Goal: Information Seeking & Learning: Learn about a topic

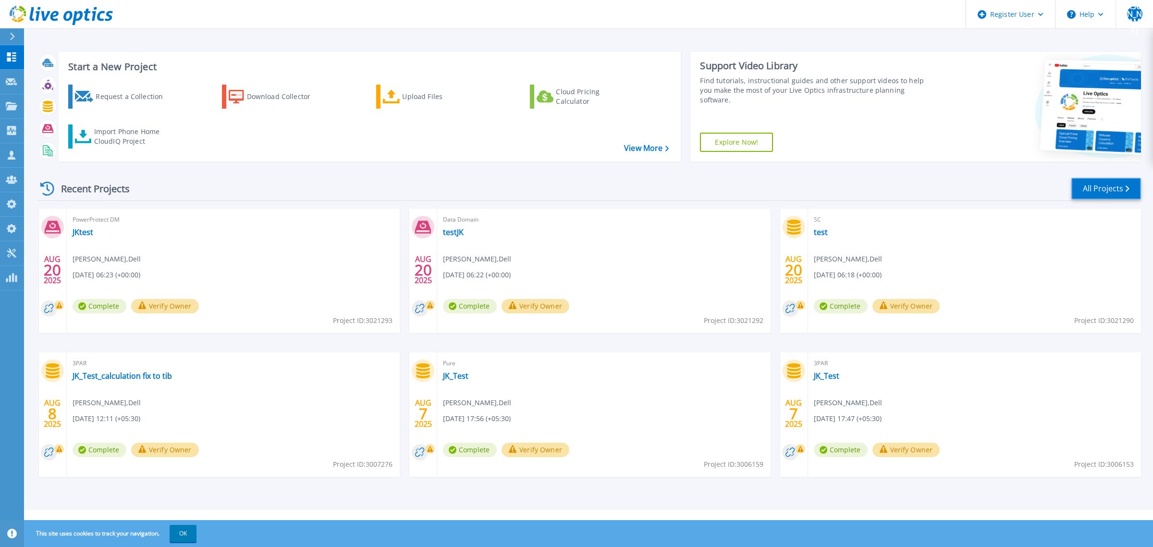
click at [1096, 185] on link "All Projects" at bounding box center [1106, 189] width 70 height 22
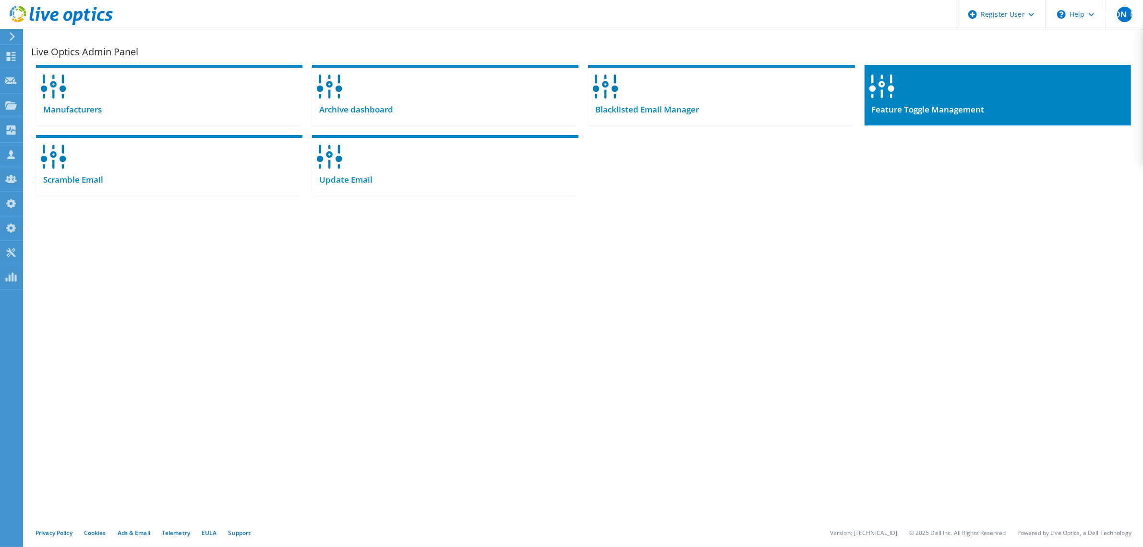
click at [1005, 118] on div "Feature Toggle Management" at bounding box center [998, 114] width 267 height 24
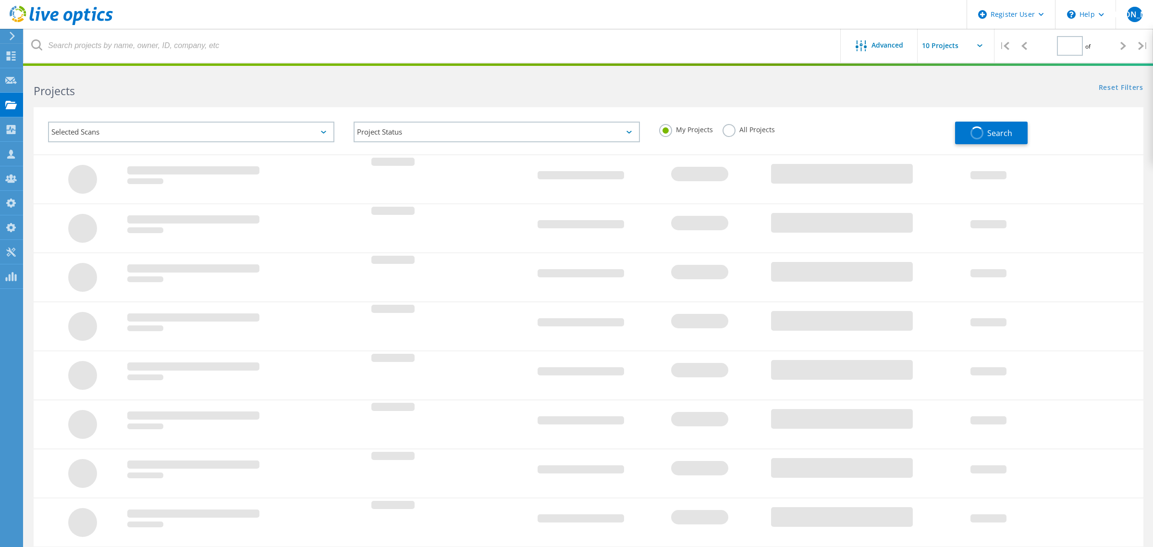
type input "1"
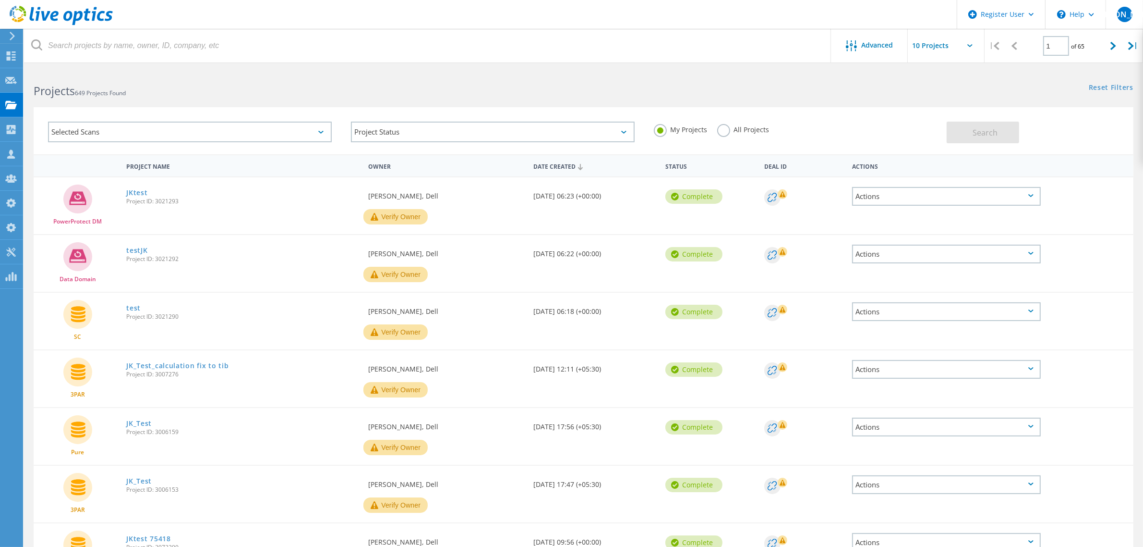
click at [229, 138] on div "Selected Scans" at bounding box center [190, 132] width 284 height 21
drag, startPoint x: 106, startPoint y: 171, endPoint x: 404, endPoint y: 104, distance: 305.7
click at [108, 171] on label "Optical Prime" at bounding box center [198, 176] width 255 height 12
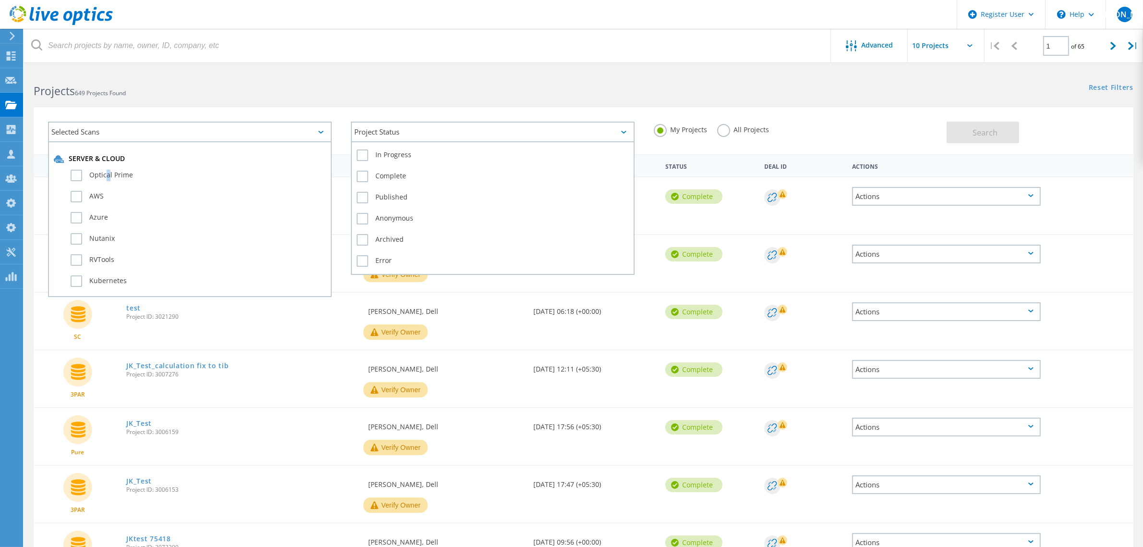
click at [444, 124] on div "Project Status" at bounding box center [493, 132] width 284 height 21
drag, startPoint x: 382, startPoint y: 173, endPoint x: 435, endPoint y: 167, distance: 53.7
click at [383, 173] on label "Complete" at bounding box center [493, 176] width 272 height 12
click at [0, 0] on input "Complete" at bounding box center [0, 0] width 0 height 0
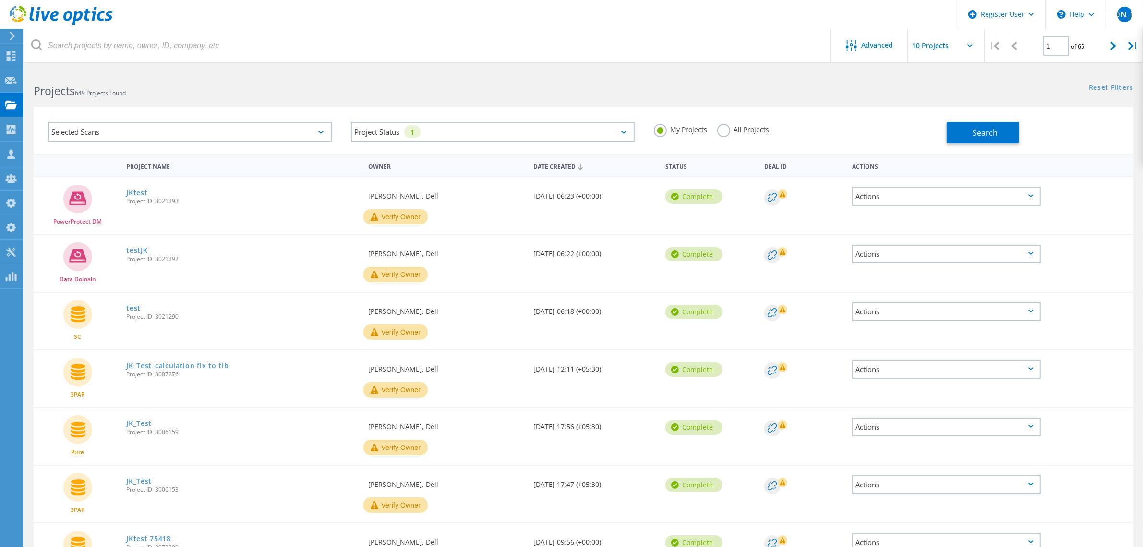
click at [721, 129] on label "All Projects" at bounding box center [743, 128] width 52 height 9
click at [0, 0] on input "All Projects" at bounding box center [0, 0] width 0 height 0
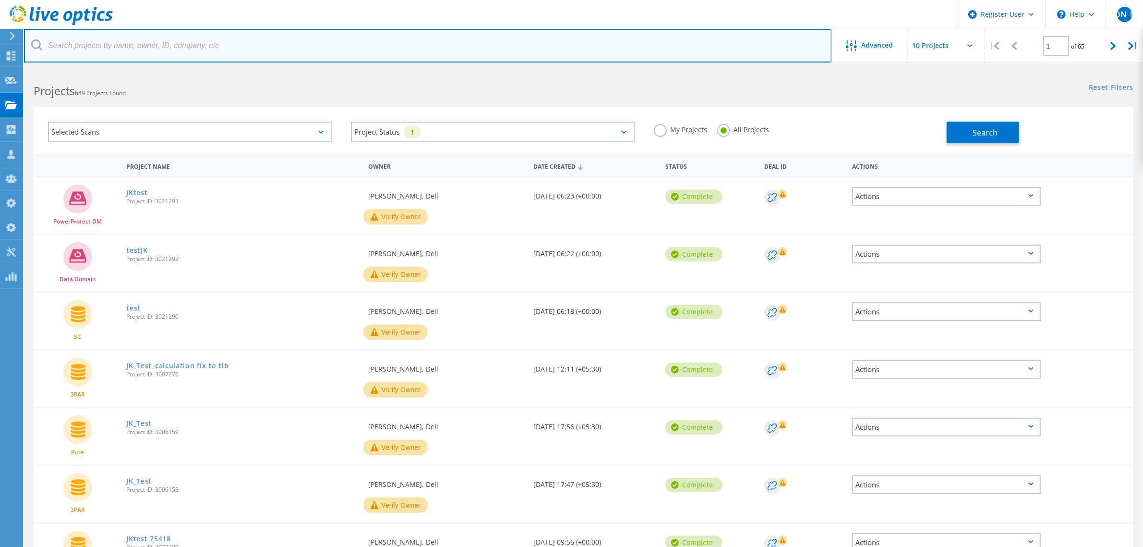
click at [395, 41] on input "text" at bounding box center [428, 46] width 808 height 34
type input "gerry"
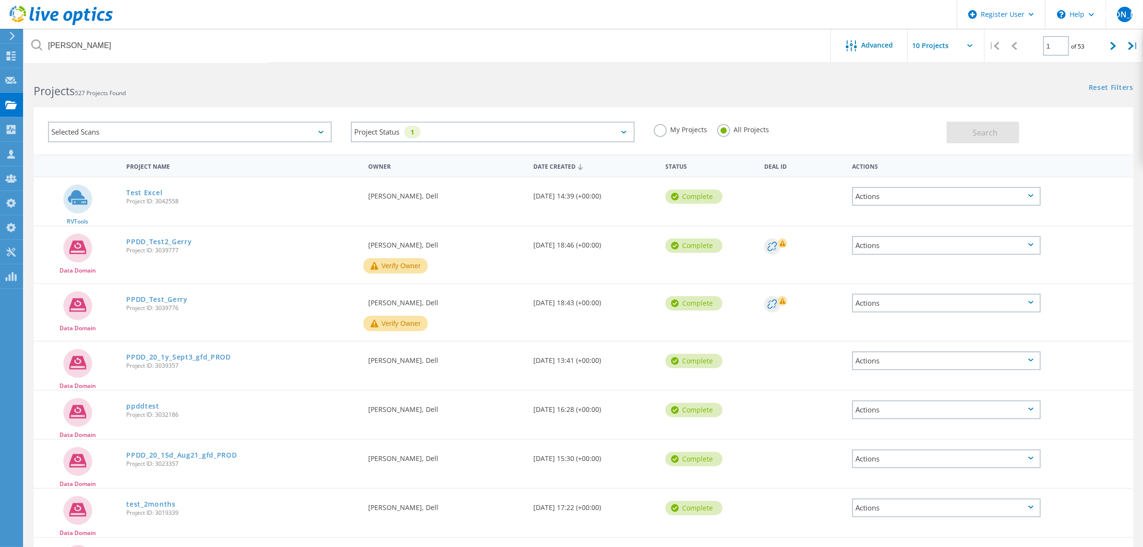
click at [269, 138] on div "Selected Scans" at bounding box center [190, 132] width 284 height 21
click at [107, 176] on label "Optical Prime" at bounding box center [198, 176] width 255 height 12
click at [0, 0] on input "Optical Prime" at bounding box center [0, 0] width 0 height 0
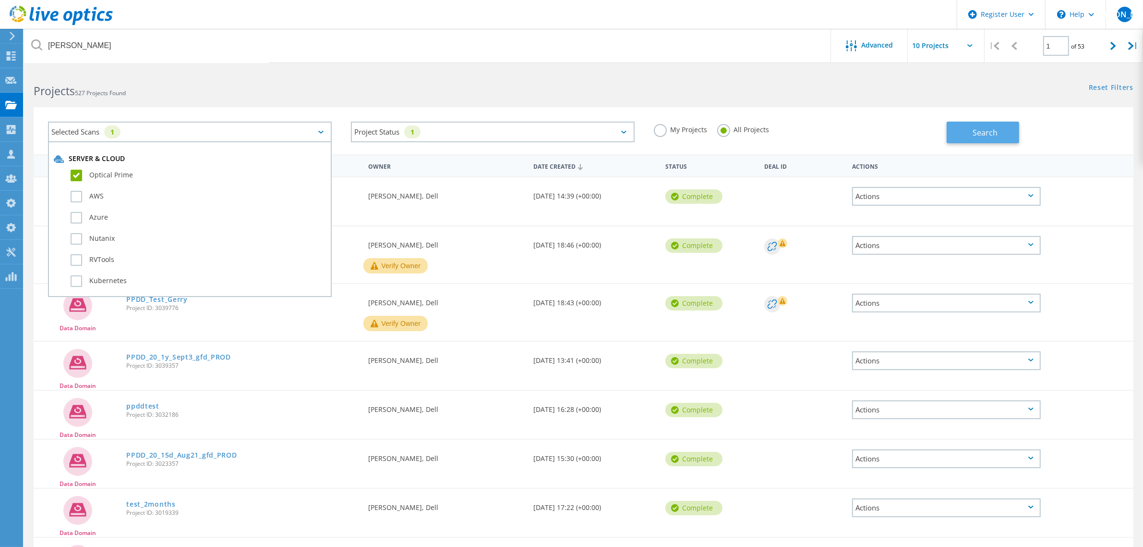
click at [999, 133] on button "Search" at bounding box center [983, 133] width 73 height 22
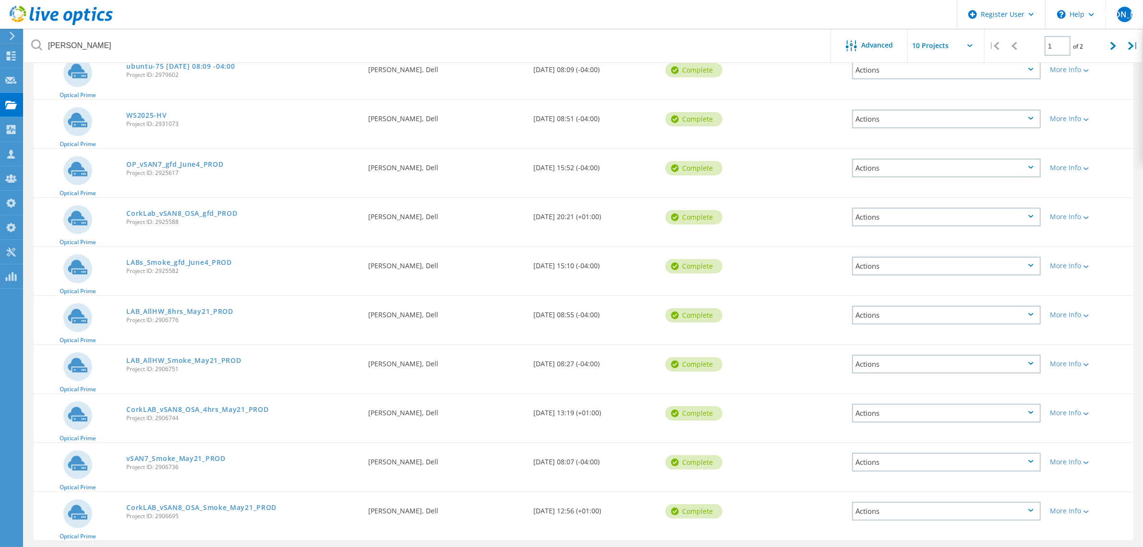
scroll to position [153, 0]
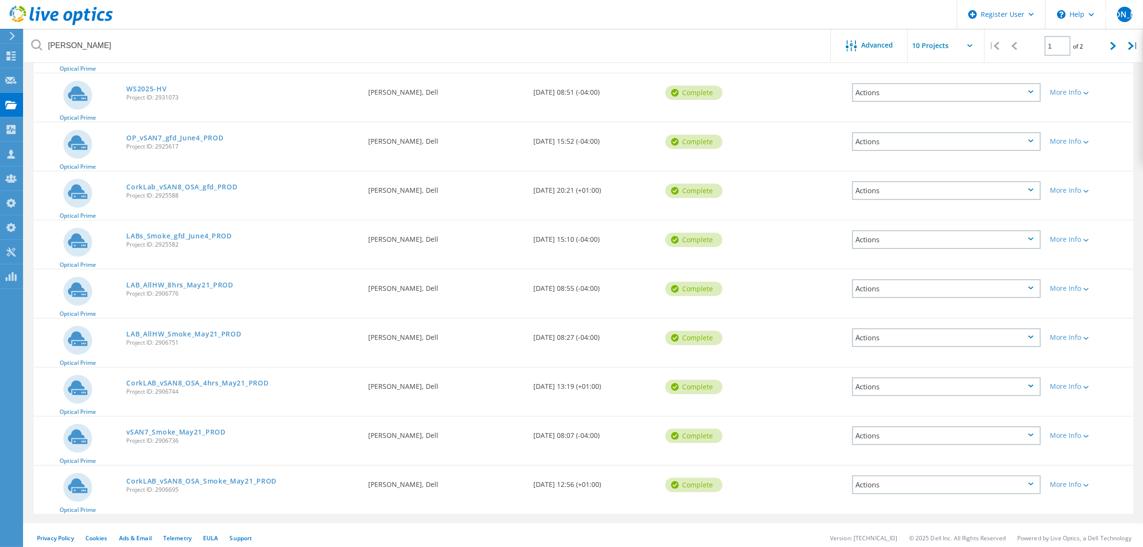
drag, startPoint x: 154, startPoint y: 233, endPoint x: 154, endPoint y: 242, distance: 8.6
click at [154, 232] on link "LABs_Smoke_gfd_June4_PROD" at bounding box center [179, 235] width 106 height 7
click at [155, 281] on link "LAB_AllHW_8hrs_May21_PROD" at bounding box center [179, 284] width 107 height 7
click at [146, 330] on link "LAB_AllHW_Smoke_May21_PROD" at bounding box center [183, 333] width 115 height 7
click at [145, 380] on link "CorkLAB_vSAN8_OSA_4hrs_May21_PROD" at bounding box center [197, 382] width 142 height 7
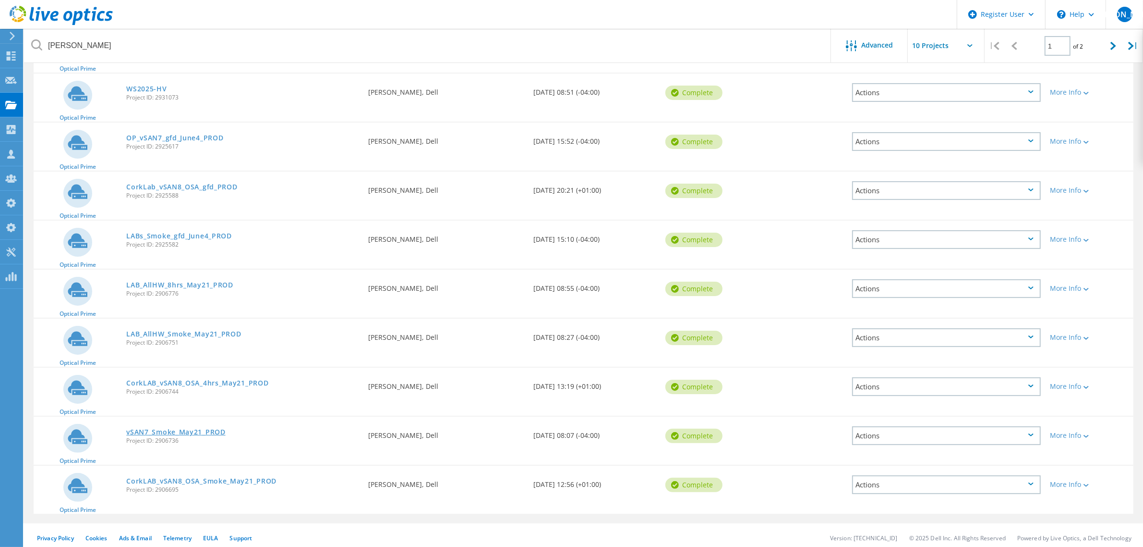
click at [147, 428] on link "vSAN7_Smoke_May21_PROD" at bounding box center [175, 431] width 99 height 7
click at [151, 486] on span "Project ID: 2906695" at bounding box center [242, 489] width 232 height 6
click at [151, 478] on link "CorkLAB_vSAN8_OSA_Smoke_May21_PROD" at bounding box center [201, 480] width 150 height 7
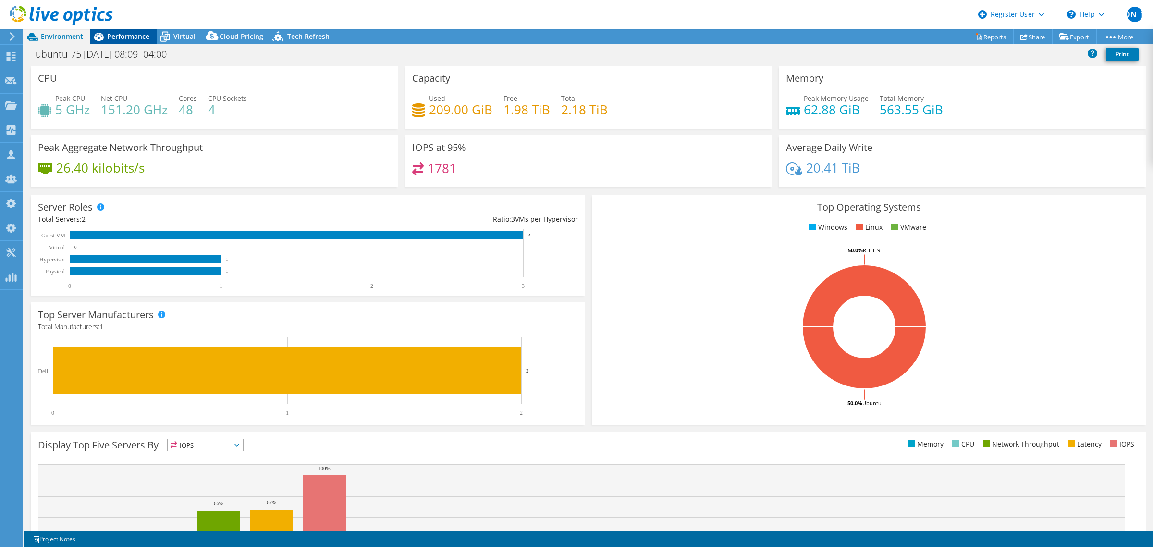
click at [119, 37] on span "Performance" at bounding box center [128, 36] width 42 height 9
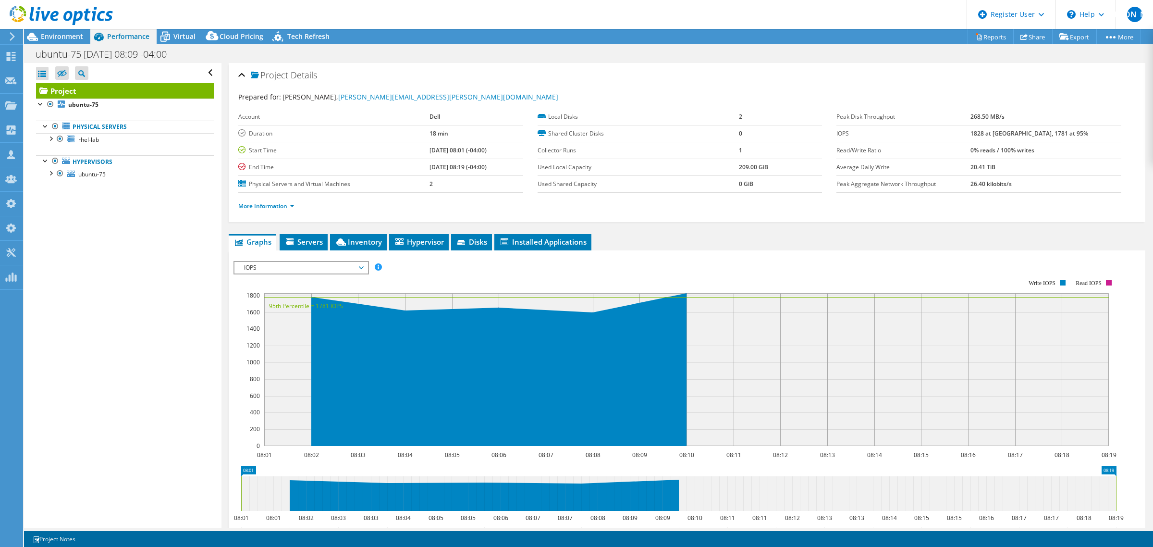
select select "USEast"
select select "USD"
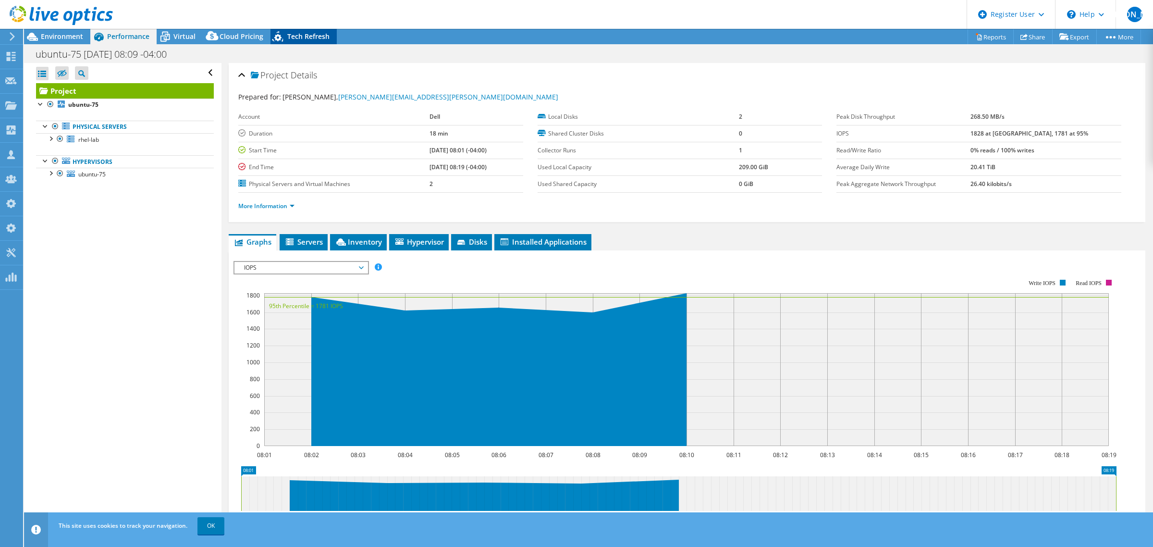
click at [295, 35] on span "Tech Refresh" at bounding box center [308, 36] width 42 height 9
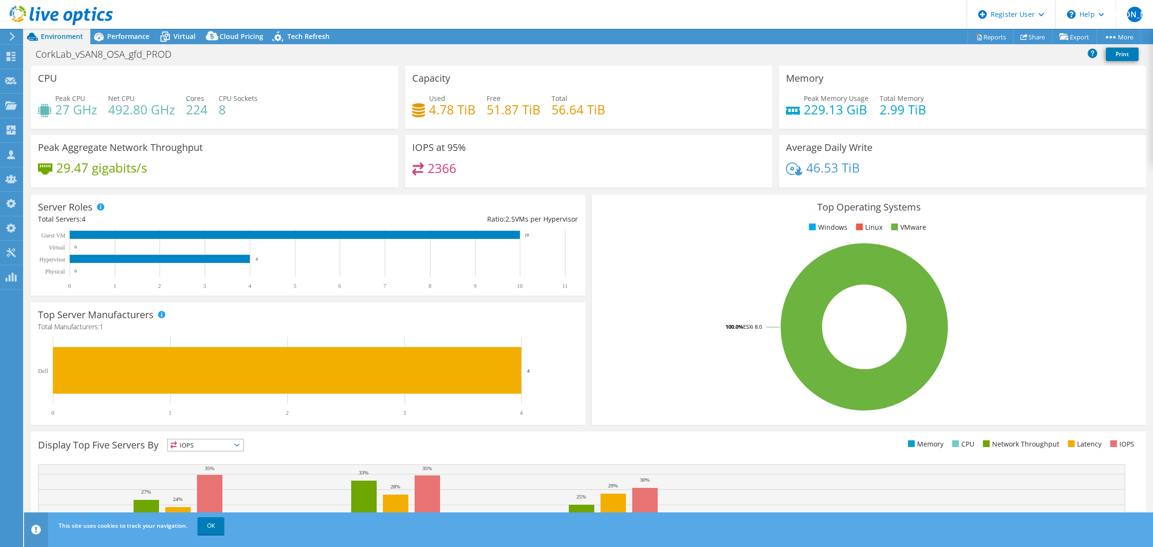
select select "USEast"
select select "USD"
click at [125, 38] on span "Performance" at bounding box center [128, 36] width 42 height 9
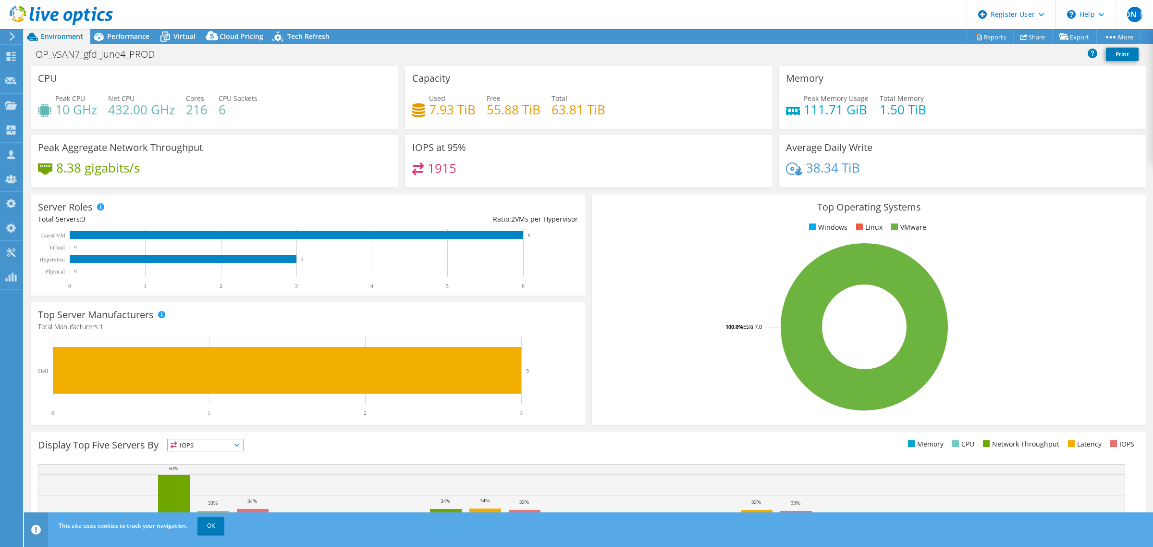
select select "USD"
click at [125, 39] on span "Performance" at bounding box center [128, 36] width 42 height 9
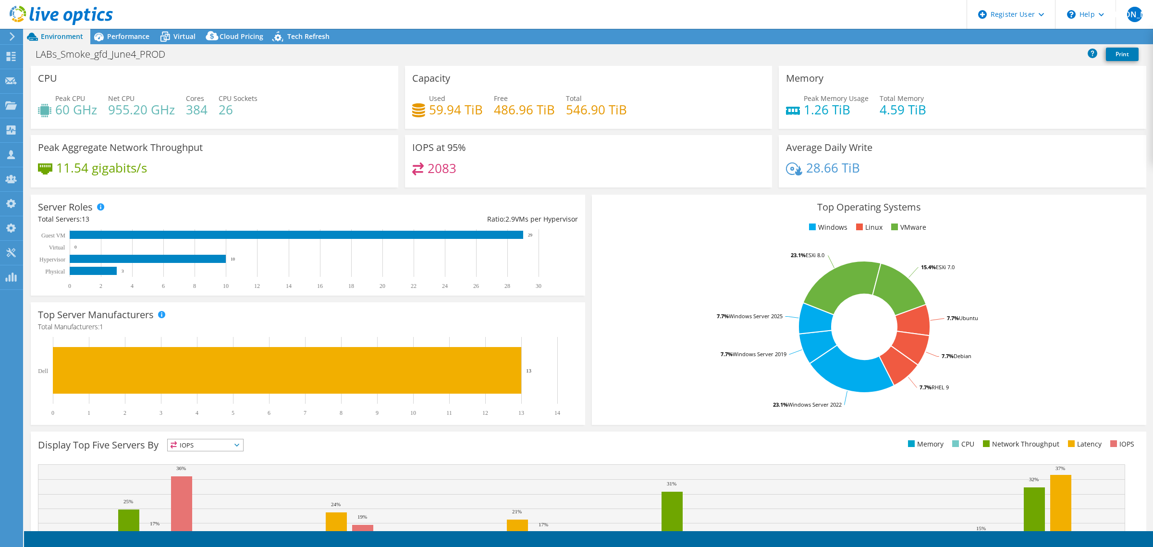
select select "USEast"
select select "USD"
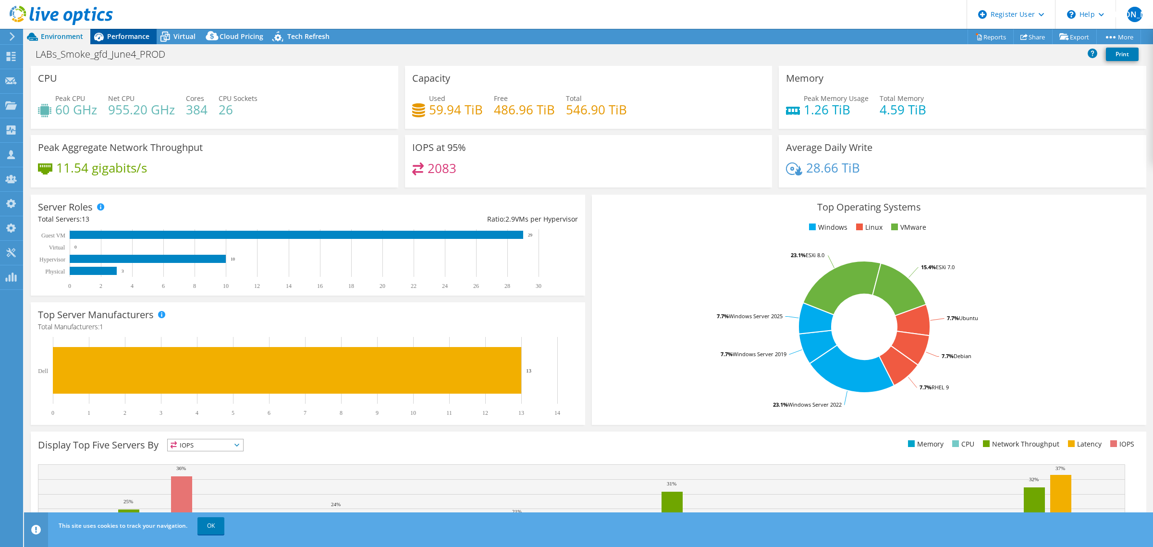
click at [117, 34] on span "Performance" at bounding box center [128, 36] width 42 height 9
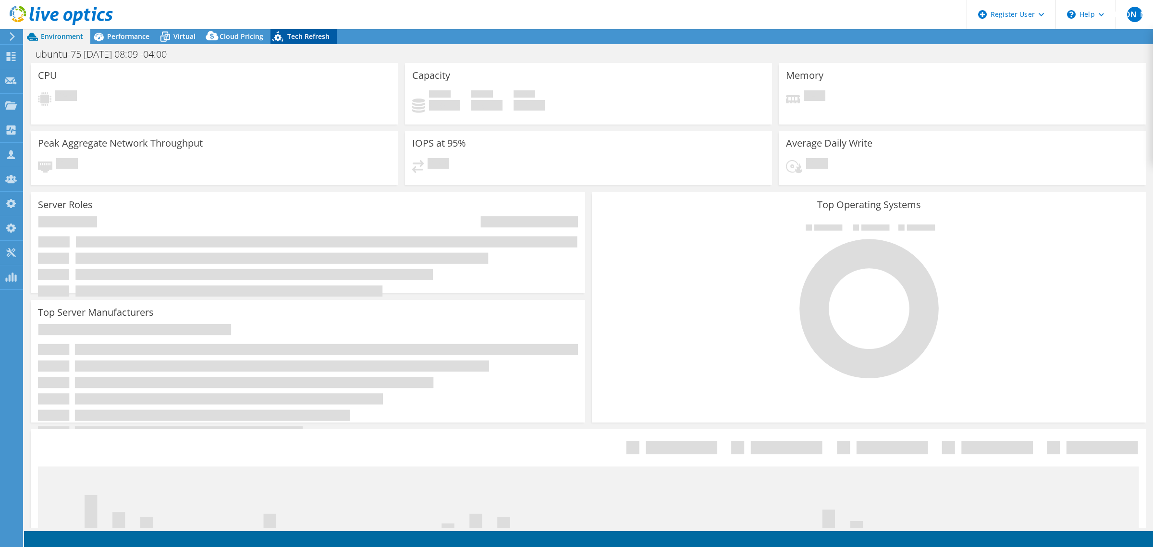
click at [302, 34] on span "Tech Refresh" at bounding box center [308, 36] width 42 height 9
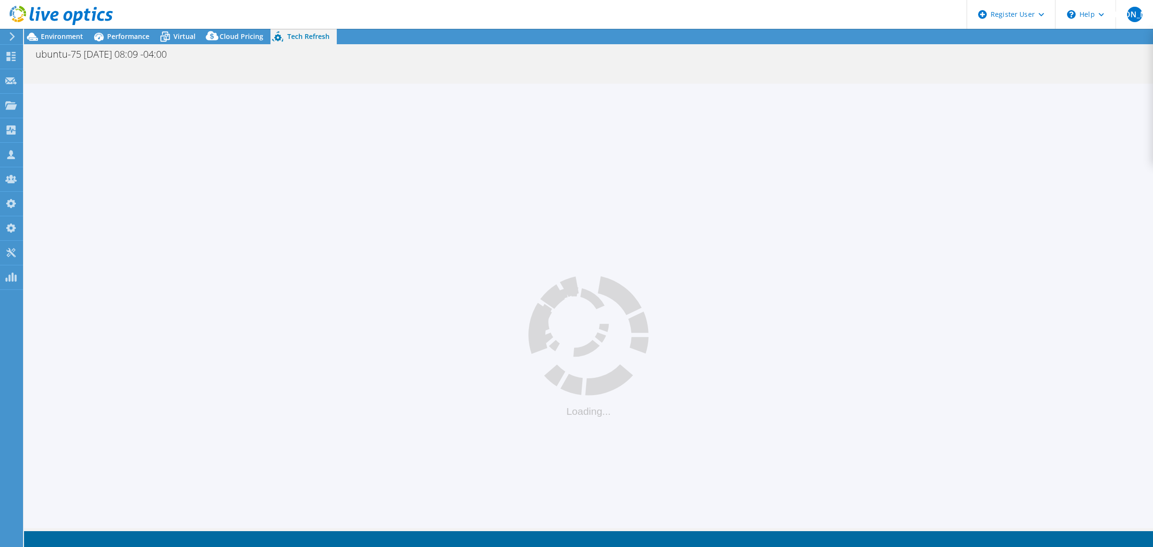
select select "USEast"
select select "USD"
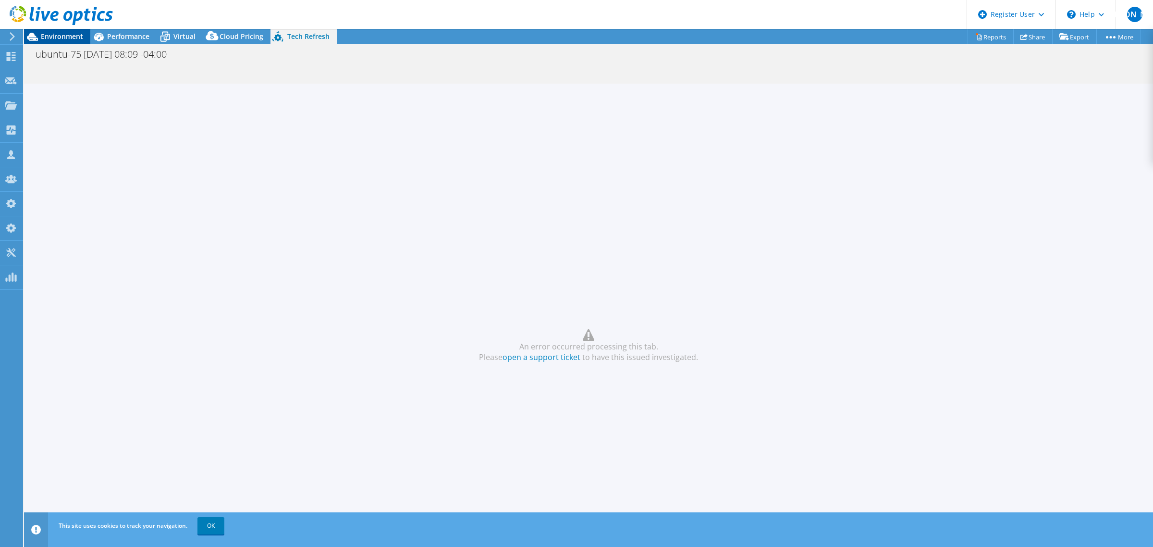
drag, startPoint x: 56, startPoint y: 28, endPoint x: 56, endPoint y: 35, distance: 7.2
click at [56, 29] on div at bounding box center [56, 16] width 113 height 32
click at [54, 45] on div "ubuntu-75 2025-07-17 08:09 -04:00 Print" at bounding box center [588, 54] width 1129 height 18
click at [54, 37] on span "Environment" at bounding box center [62, 36] width 42 height 9
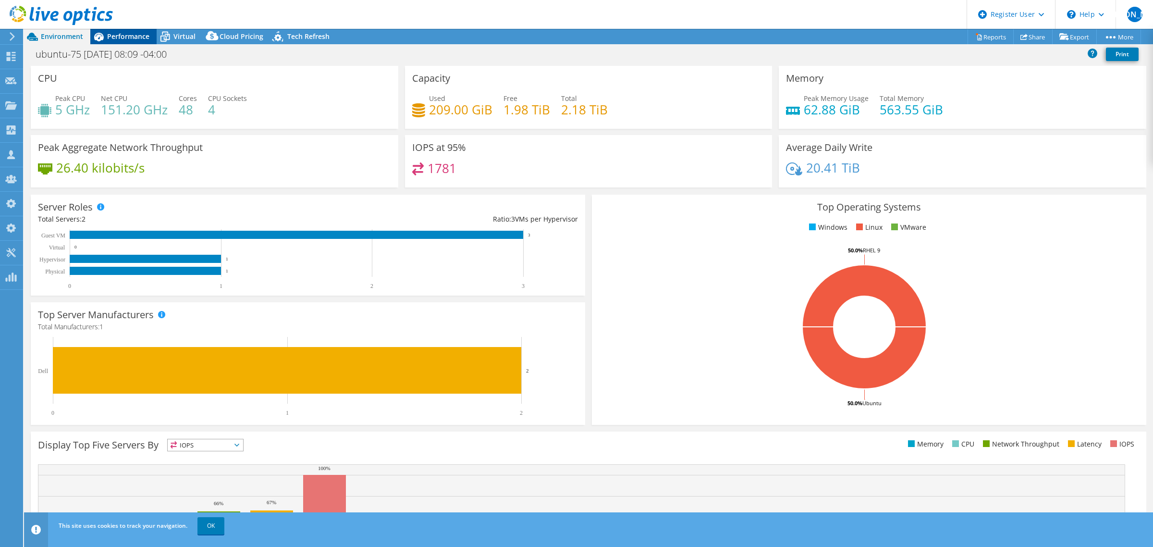
click at [126, 40] on span "Performance" at bounding box center [128, 36] width 42 height 9
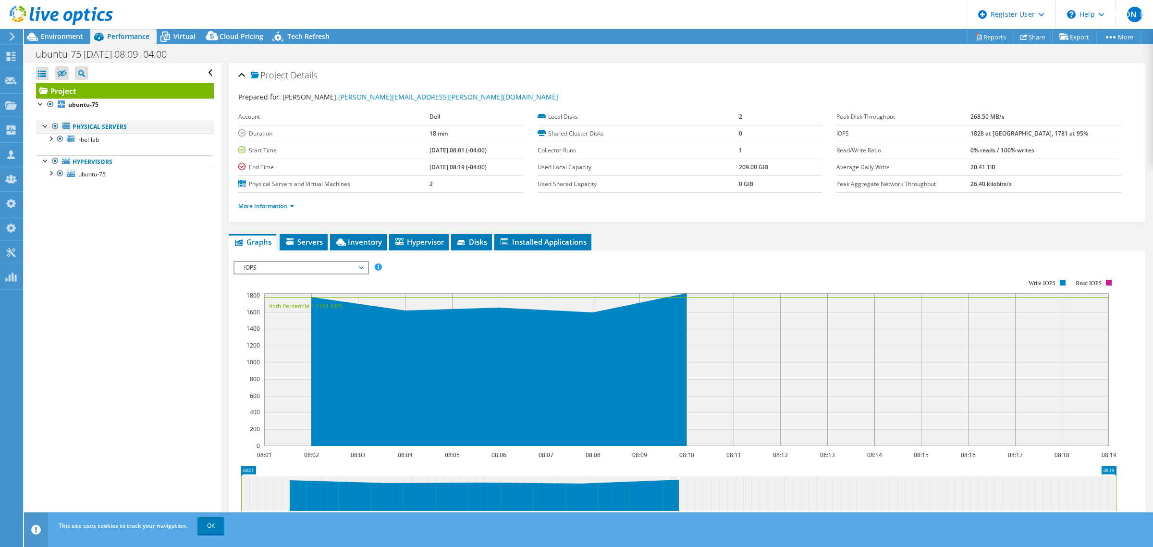
click at [53, 123] on div at bounding box center [55, 127] width 10 height 12
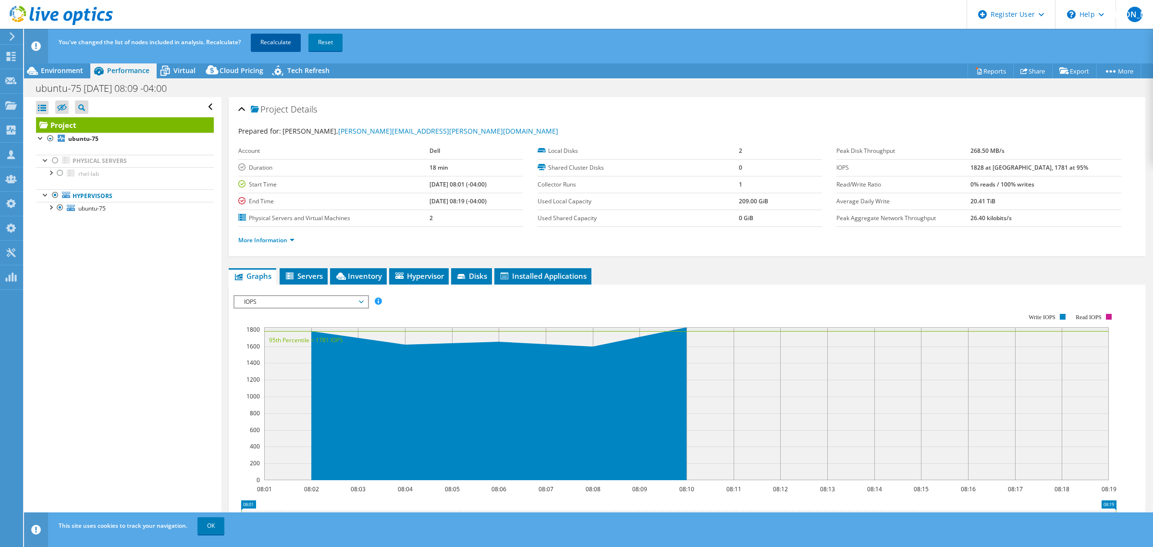
click at [270, 43] on link "Recalculate" at bounding box center [276, 42] width 50 height 17
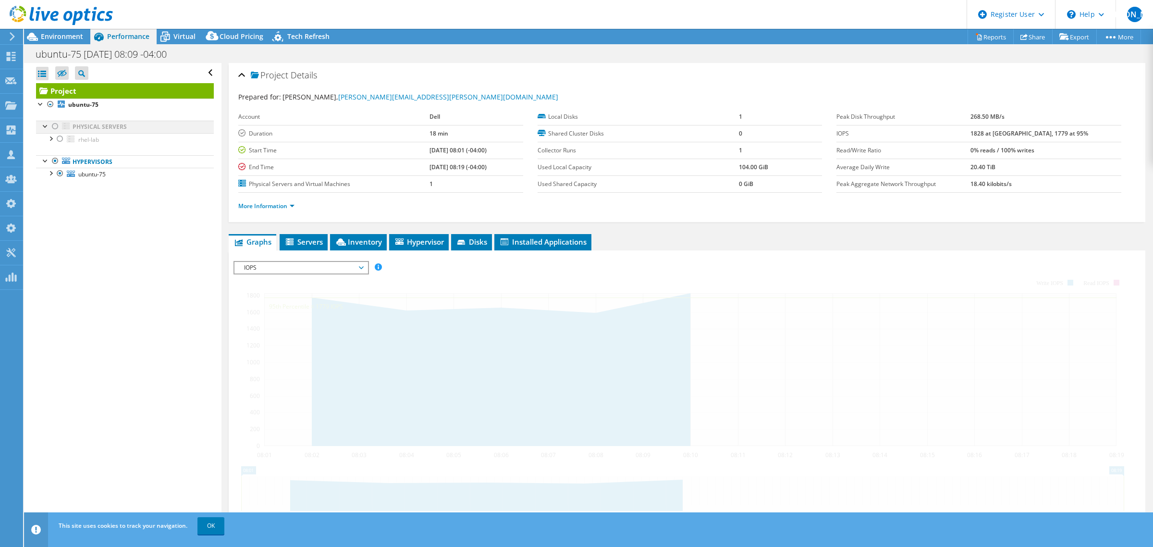
click at [54, 125] on div at bounding box center [55, 127] width 10 height 12
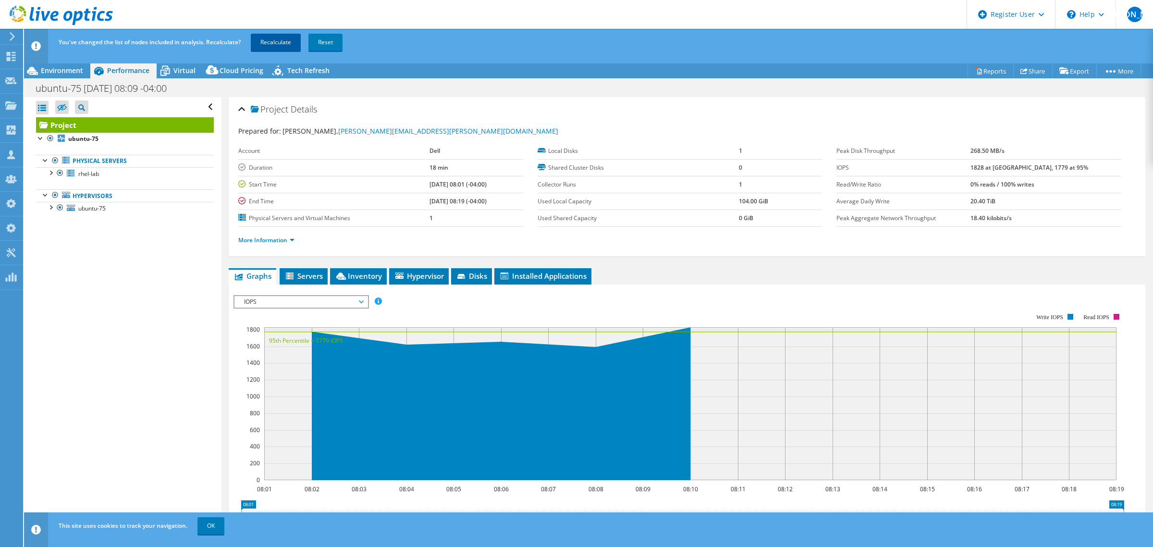
click at [265, 41] on link "Recalculate" at bounding box center [276, 42] width 50 height 17
click at [293, 73] on span "Tech Refresh" at bounding box center [308, 70] width 42 height 9
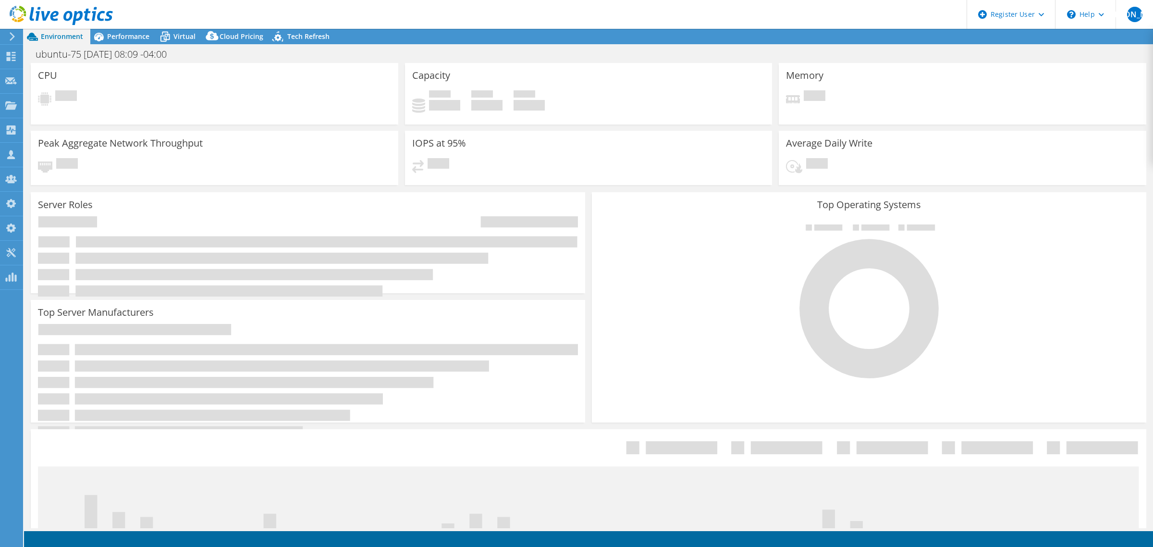
select select "USEast"
select select "USD"
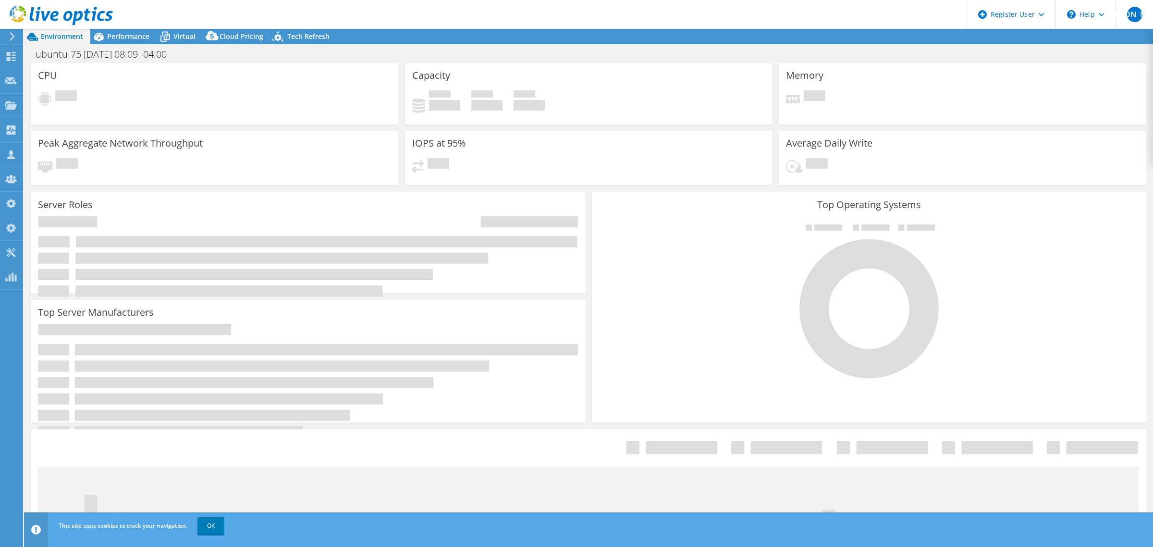
click at [304, 49] on div "ubuntu-75 [DATE] 08:09 -04:00 Print" at bounding box center [588, 54] width 1129 height 18
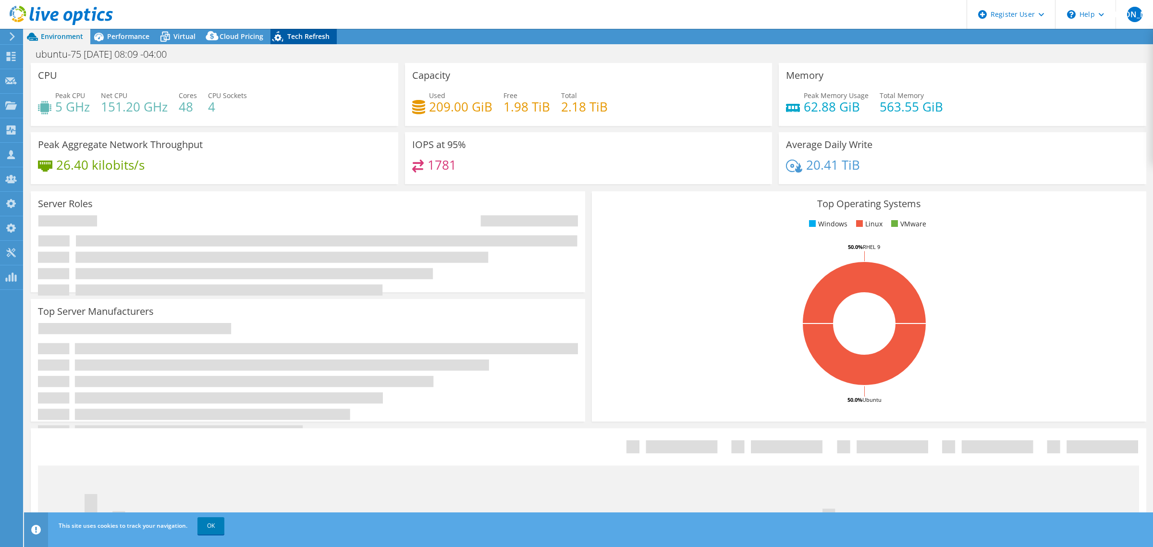
click at [303, 42] on div "Tech Refresh" at bounding box center [303, 36] width 66 height 15
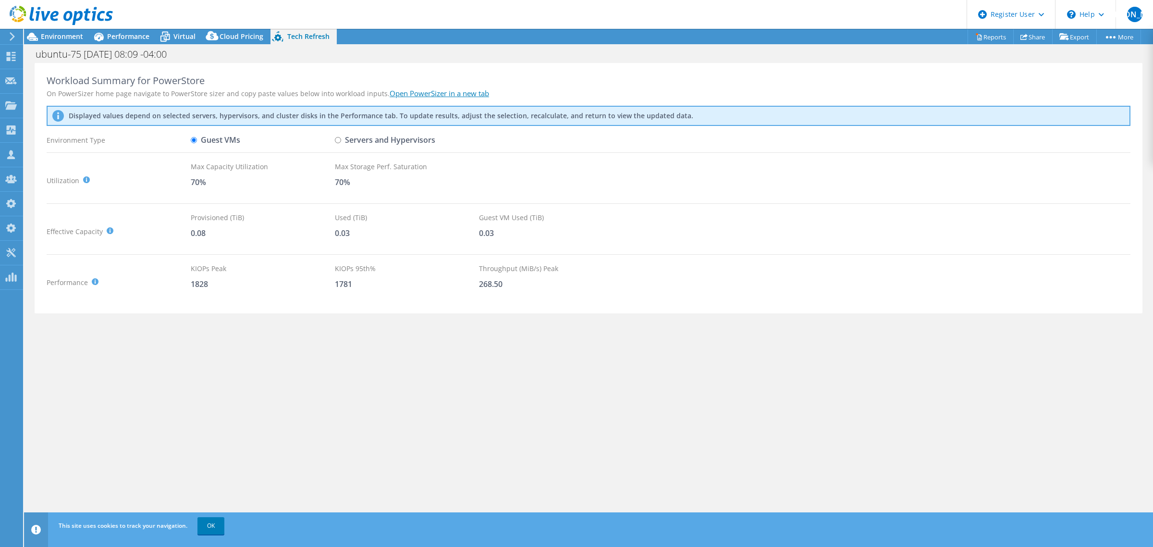
click at [340, 140] on input "Servers and Hypervisors" at bounding box center [338, 140] width 6 height 6
radio input "true"
radio input "false"
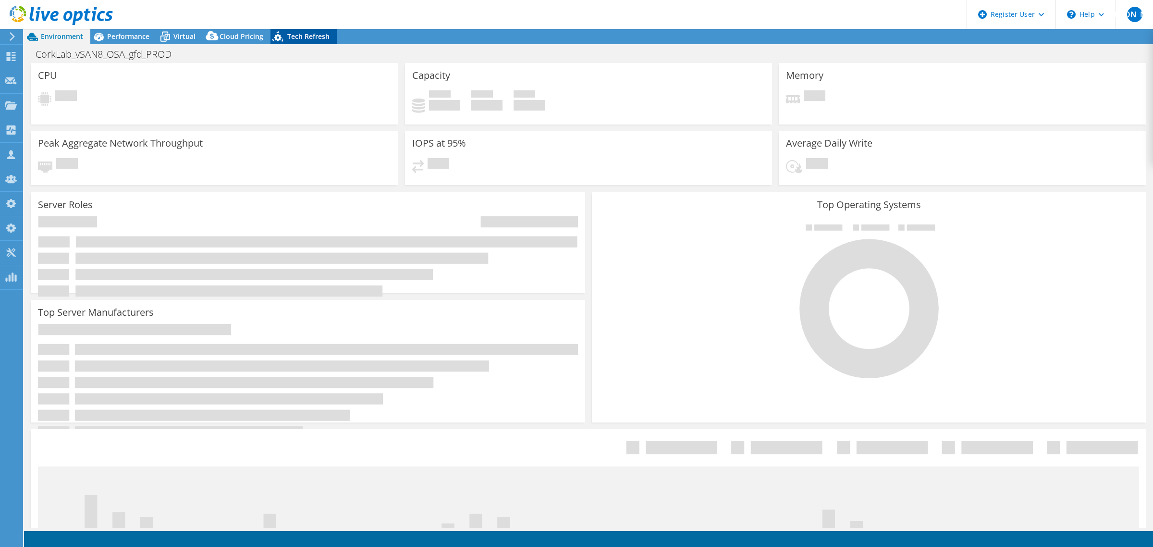
click at [301, 33] on span "Tech Refresh" at bounding box center [308, 36] width 42 height 9
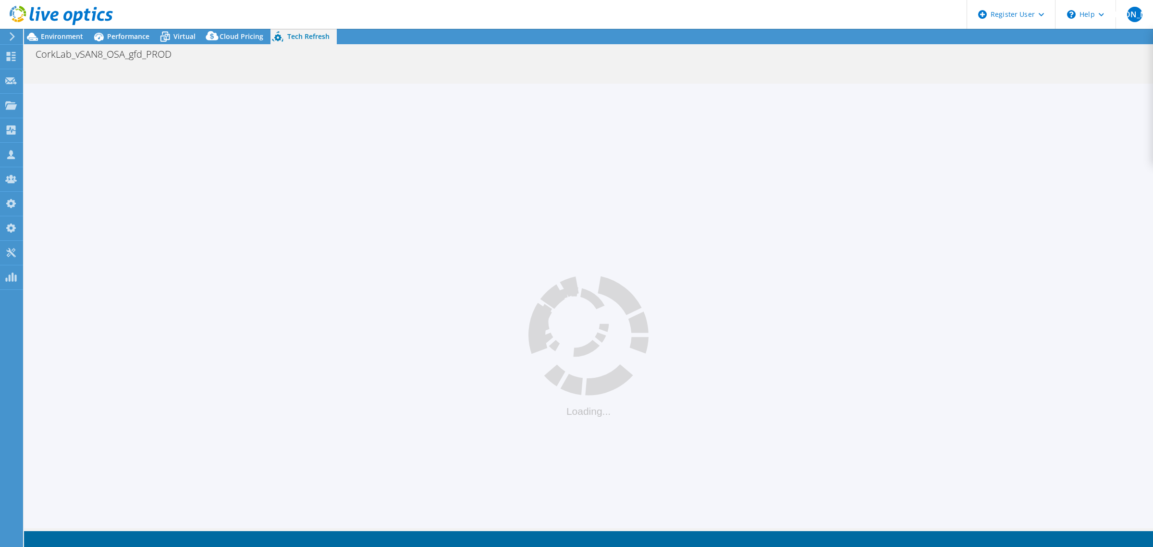
select select "USEast"
select select "USD"
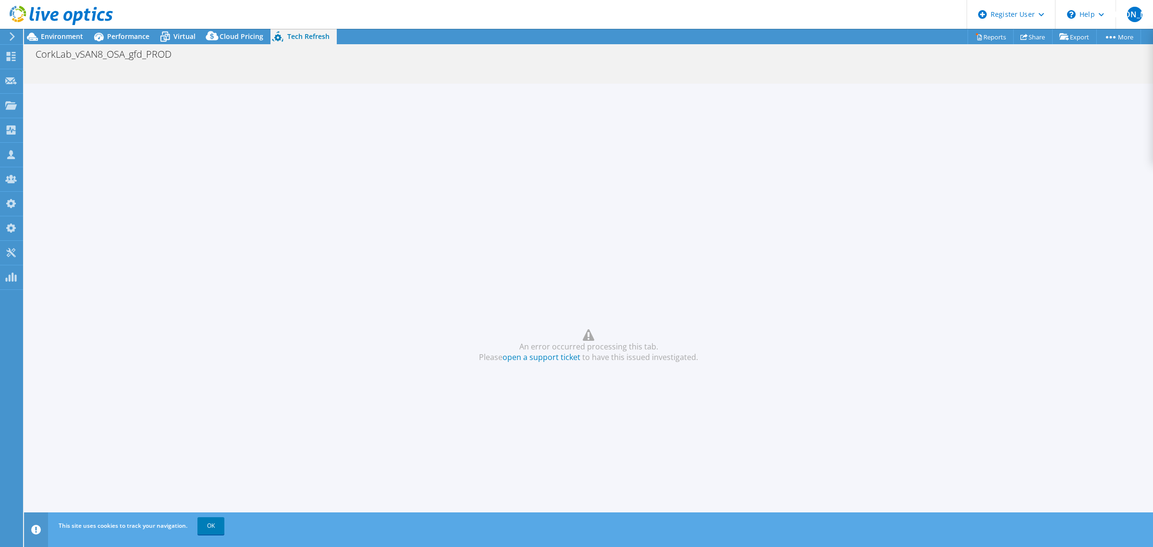
click at [61, 32] on div at bounding box center [56, 16] width 113 height 32
click at [58, 36] on span "Environment" at bounding box center [62, 36] width 42 height 9
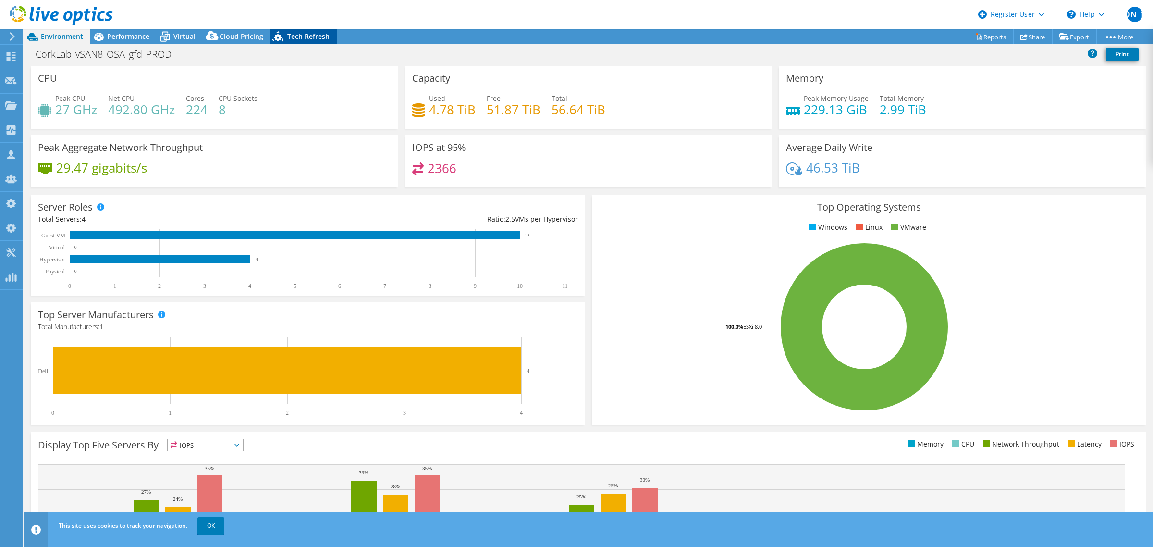
click at [299, 36] on span "Tech Refresh" at bounding box center [308, 36] width 42 height 9
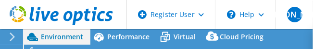
select select "USEast"
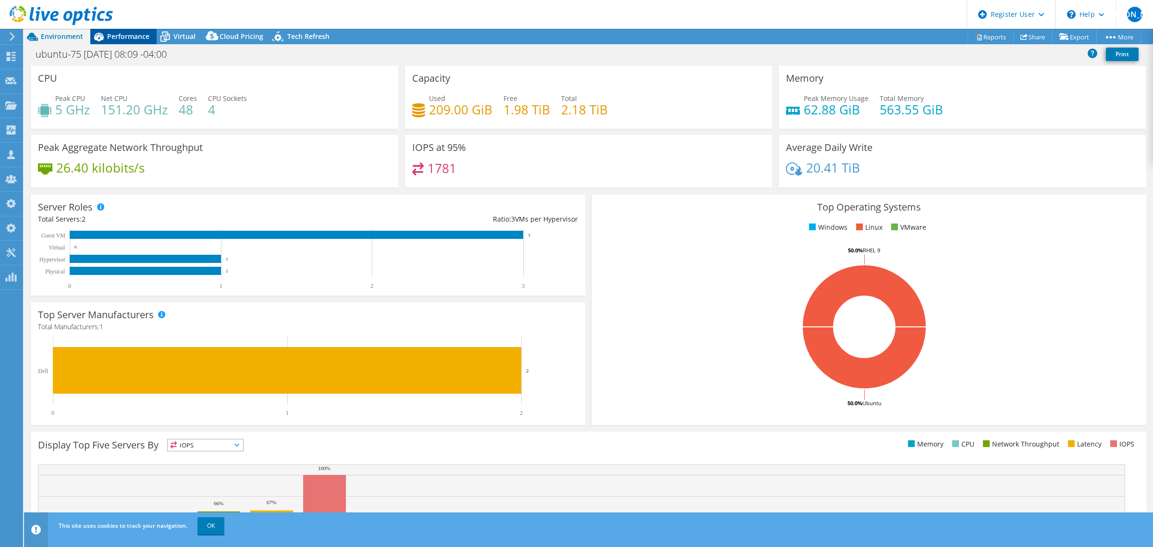
click at [122, 34] on span "Performance" at bounding box center [128, 36] width 42 height 9
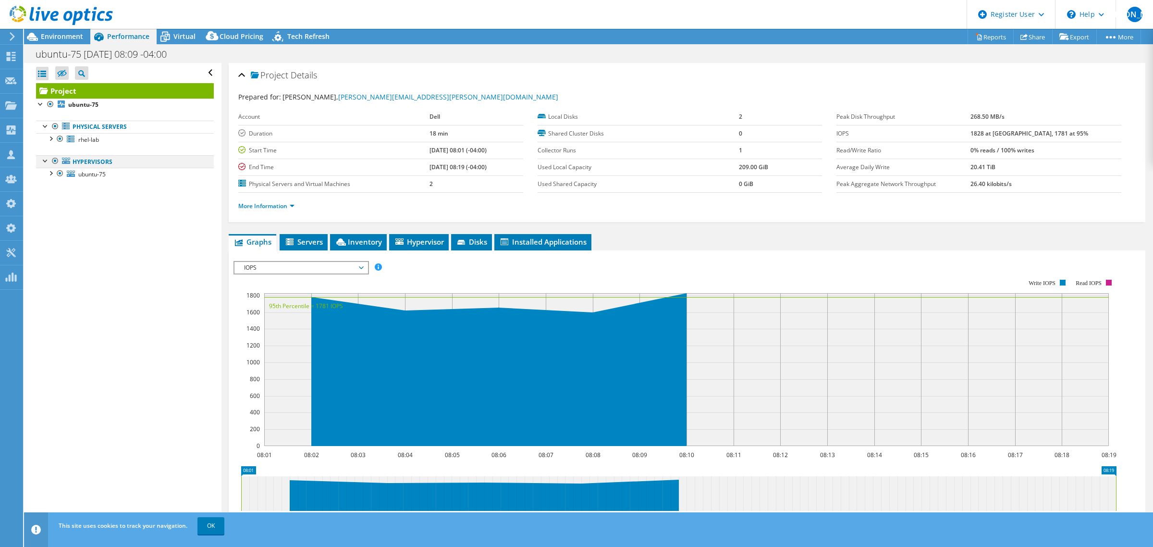
click at [54, 48] on div at bounding box center [55, 161] width 10 height 12
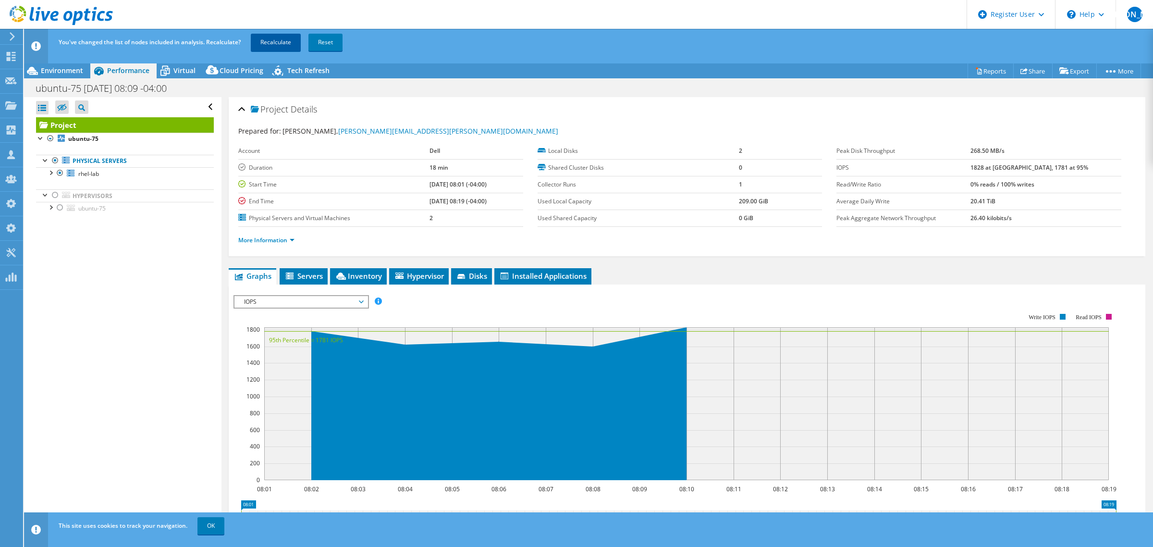
click at [275, 41] on link "Recalculate" at bounding box center [276, 42] width 50 height 17
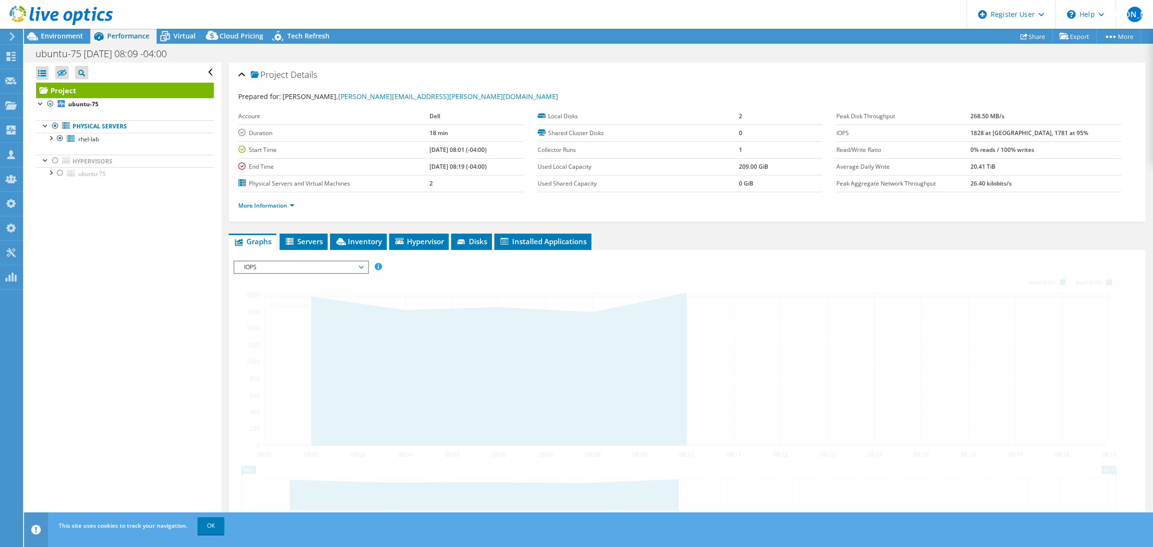
radio input "false"
radio input "true"
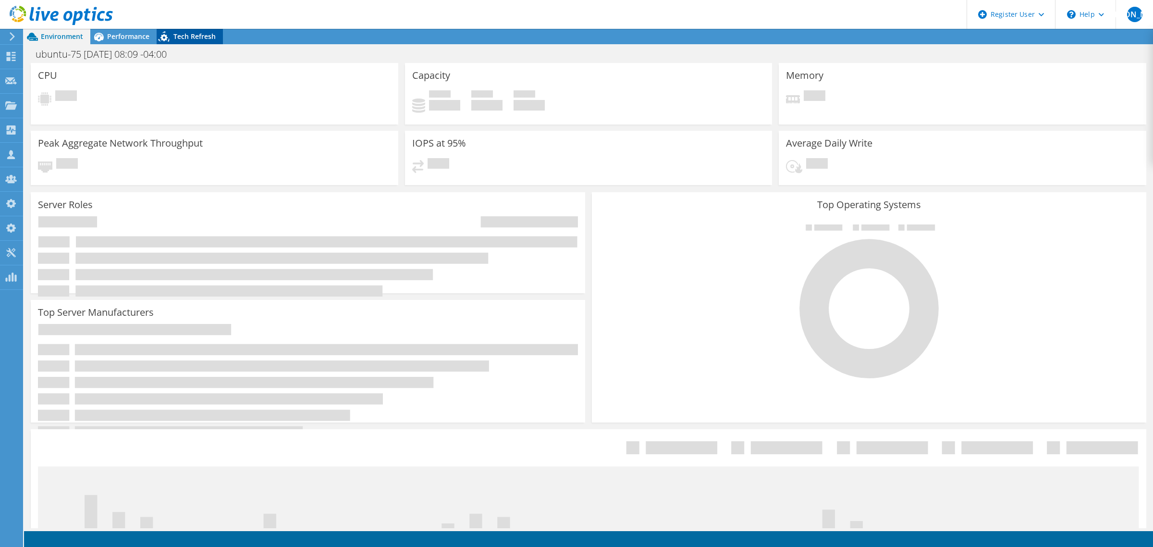
click at [190, 37] on span "Tech Refresh" at bounding box center [194, 36] width 42 height 9
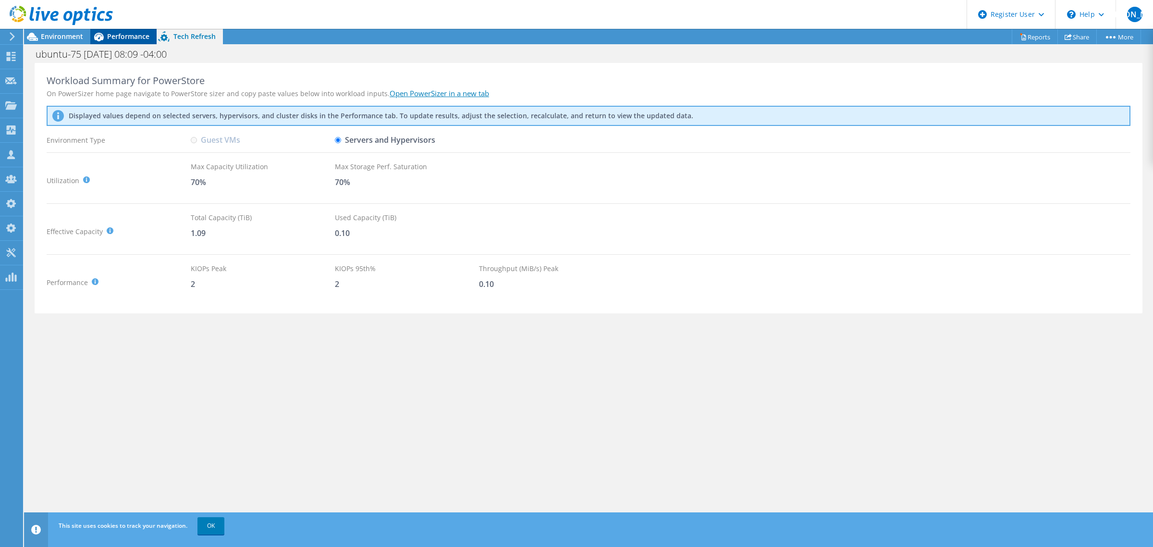
click at [114, 31] on div "Performance" at bounding box center [123, 36] width 66 height 15
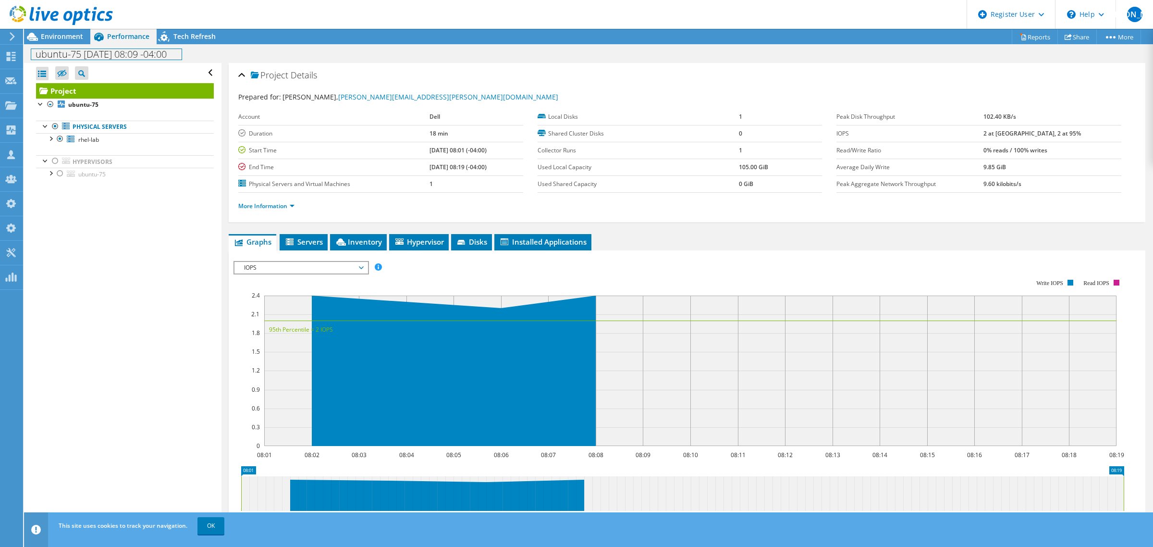
click at [56, 45] on div "ubuntu-75 2025-07-17 08:09 -04:00 Print" at bounding box center [588, 54] width 1129 height 18
click at [60, 36] on span "Environment" at bounding box center [62, 36] width 42 height 9
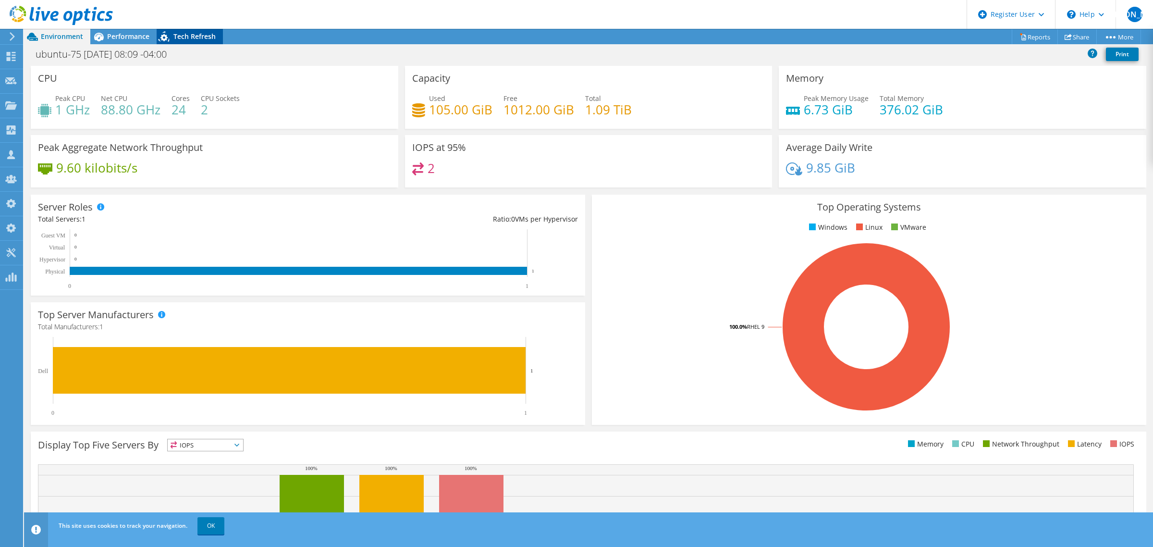
click at [200, 35] on span "Tech Refresh" at bounding box center [194, 36] width 42 height 9
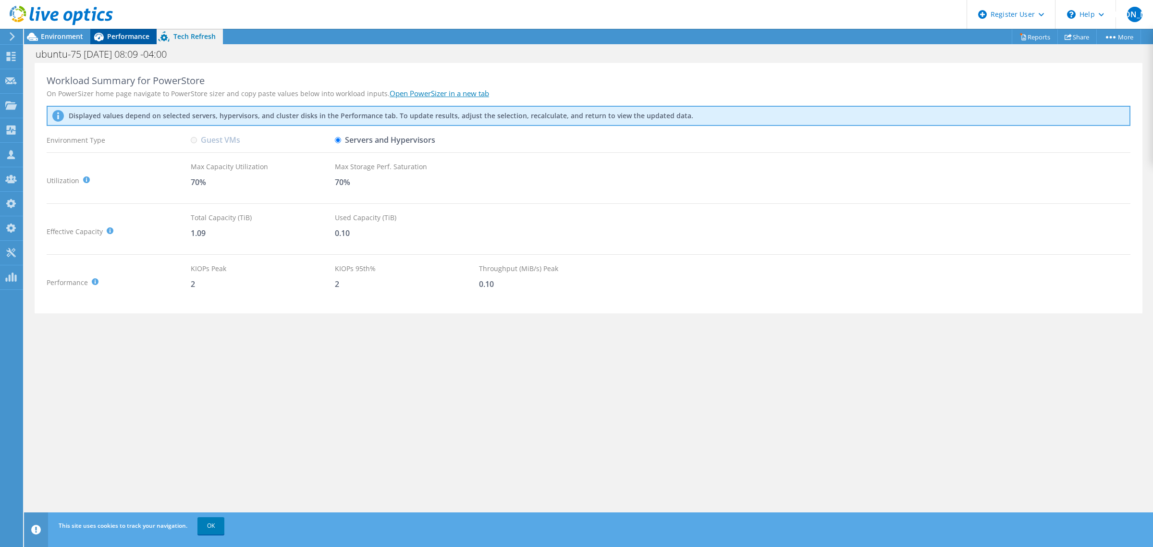
click at [127, 39] on span "Performance" at bounding box center [128, 36] width 42 height 9
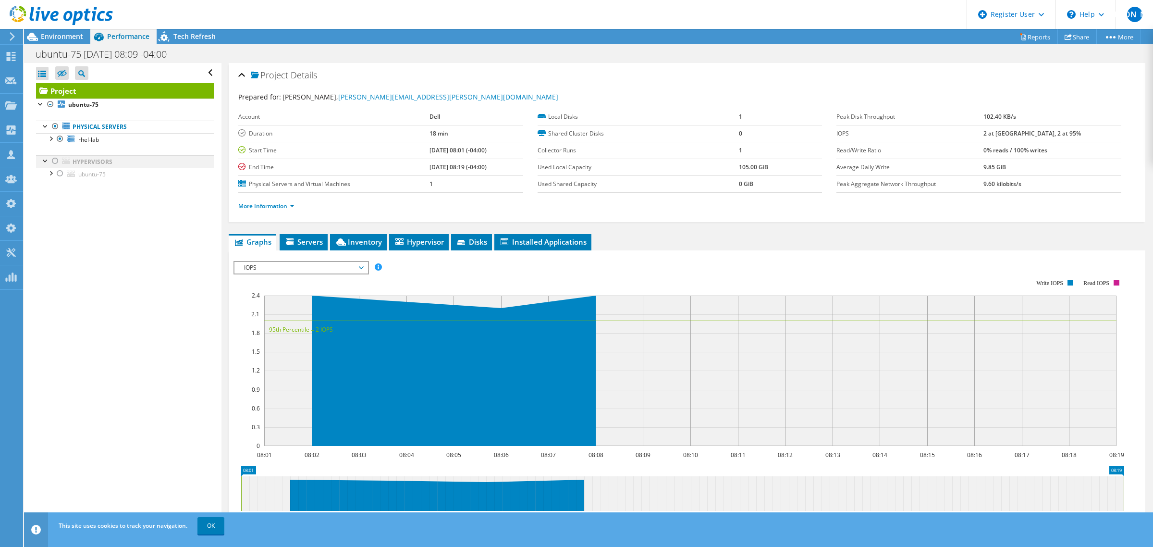
click at [54, 159] on div at bounding box center [55, 161] width 10 height 12
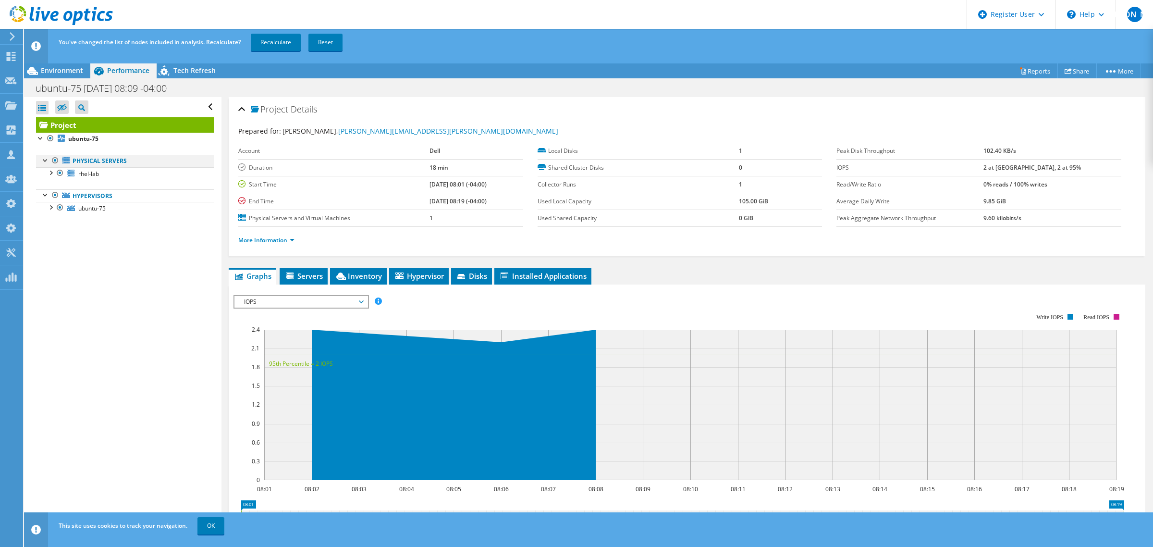
click at [54, 159] on div at bounding box center [55, 161] width 10 height 12
click at [262, 41] on link "Recalculate" at bounding box center [276, 42] width 50 height 17
click at [192, 73] on span "Tech Refresh" at bounding box center [194, 70] width 42 height 9
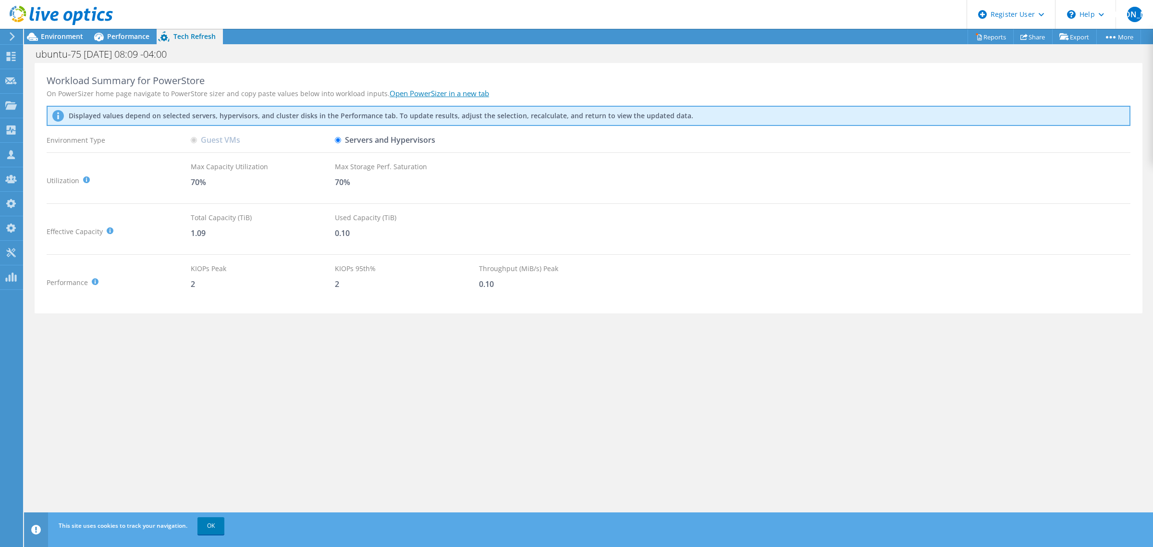
radio input "true"
click at [375, 139] on label "Servers and Hypervisors" at bounding box center [385, 140] width 100 height 17
click at [341, 139] on input "Servers and Hypervisors" at bounding box center [338, 140] width 6 height 6
radio input "true"
click at [123, 34] on span "Performance" at bounding box center [128, 36] width 42 height 9
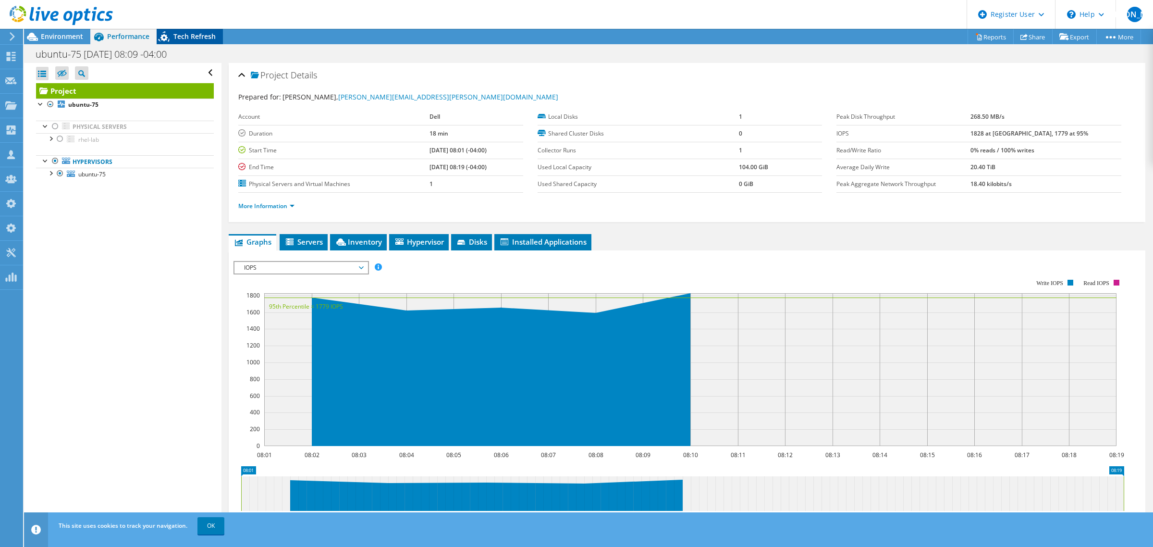
click at [201, 39] on span "Tech Refresh" at bounding box center [194, 36] width 42 height 9
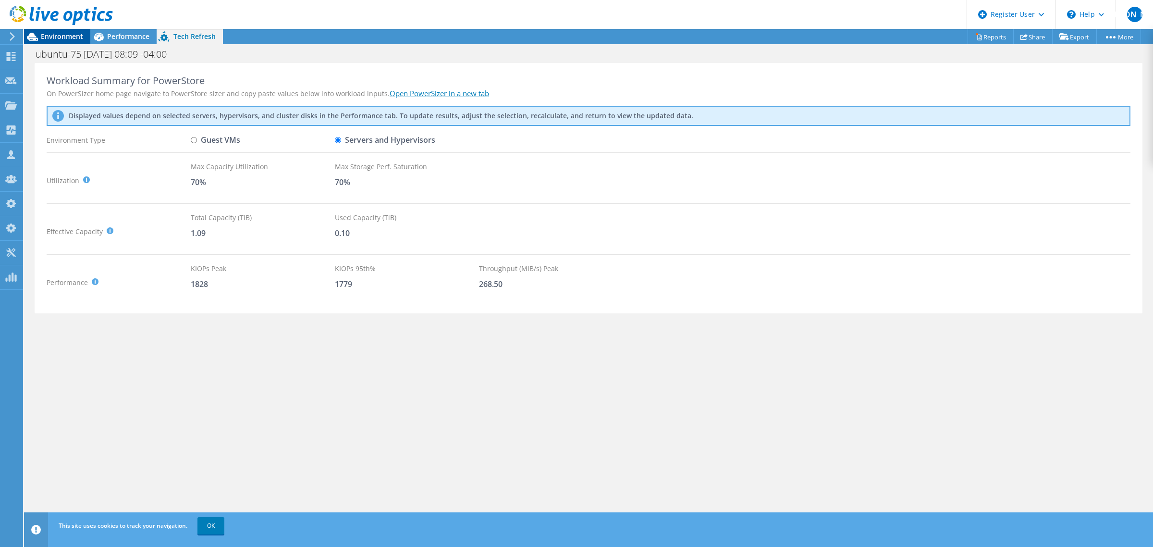
click at [54, 40] on span "Environment" at bounding box center [62, 36] width 42 height 9
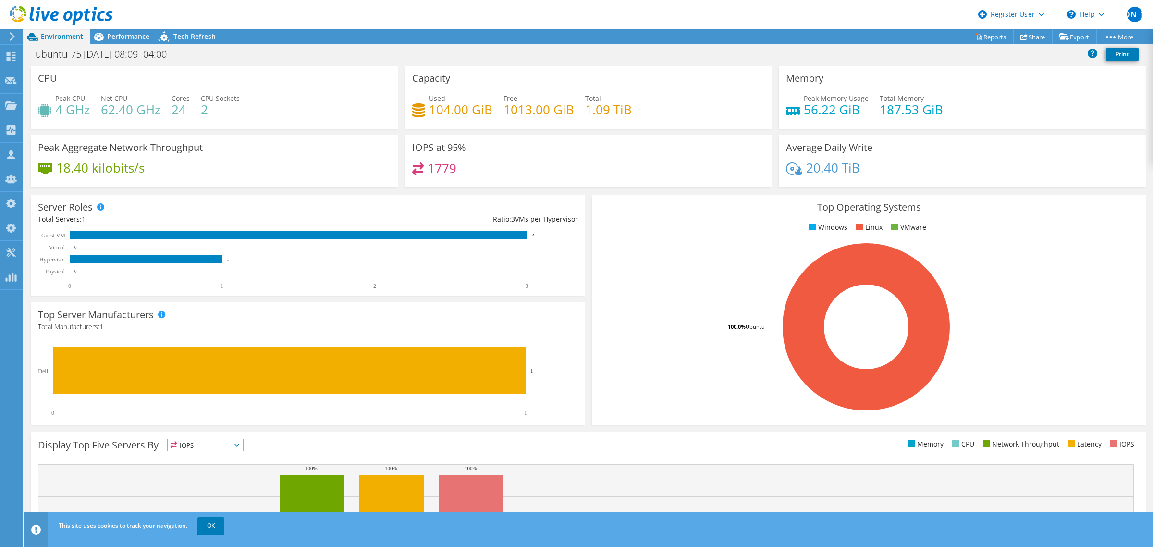
drag, startPoint x: 180, startPoint y: 32, endPoint x: 181, endPoint y: 45, distance: 13.0
click at [180, 32] on span "Tech Refresh" at bounding box center [194, 36] width 42 height 9
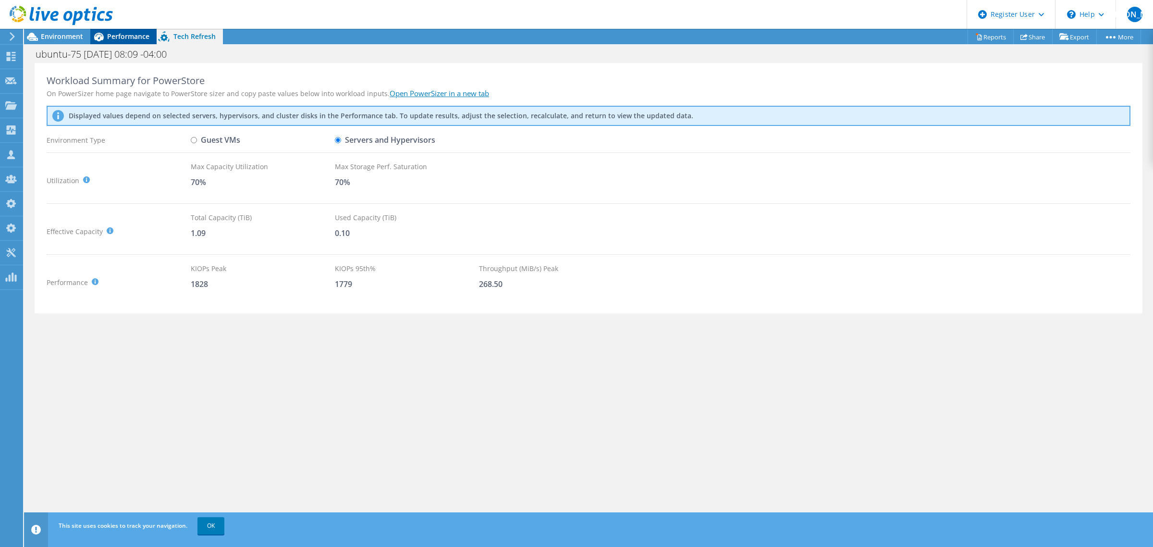
click at [116, 41] on div "Performance" at bounding box center [123, 36] width 66 height 15
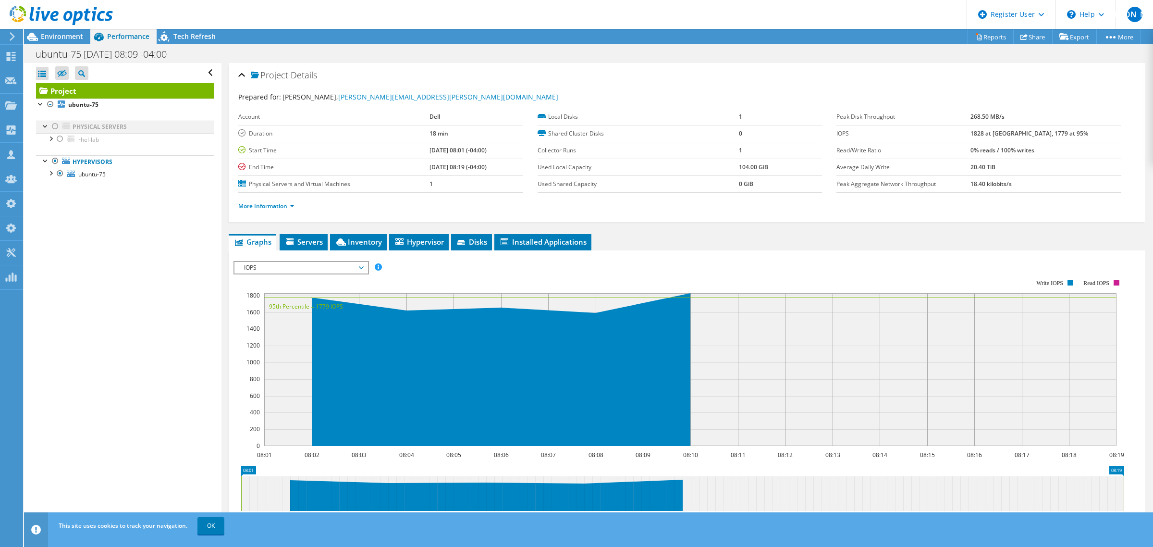
click at [54, 125] on div at bounding box center [55, 127] width 10 height 12
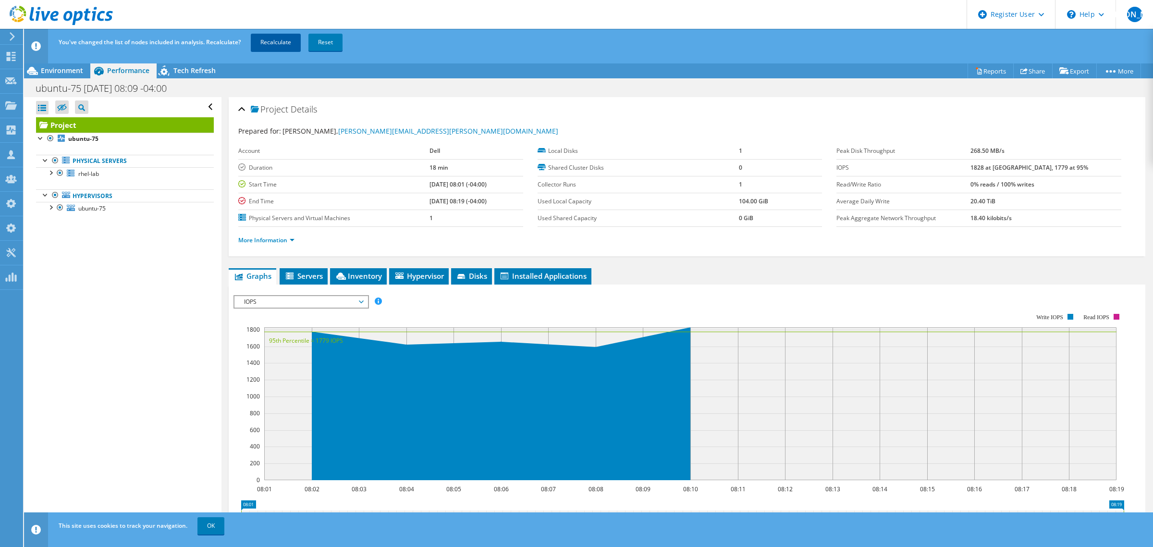
click at [274, 34] on link "Recalculate" at bounding box center [276, 42] width 50 height 17
click at [197, 69] on span "Tech Refresh" at bounding box center [194, 70] width 42 height 9
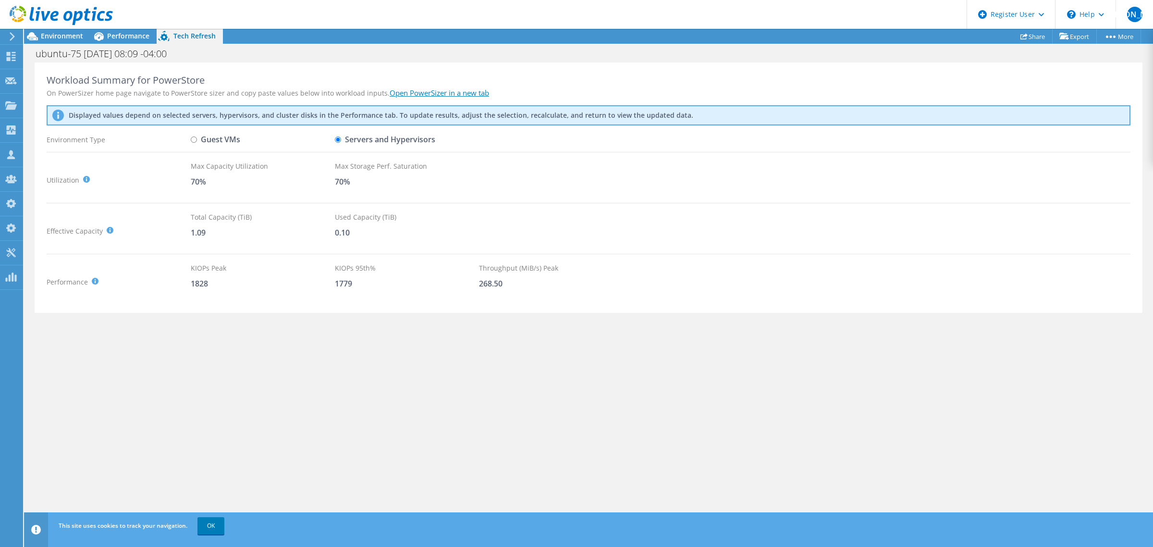
radio input "true"
click at [337, 142] on input "Servers and Hypervisors" at bounding box center [338, 140] width 6 height 6
radio input "true"
radio input "false"
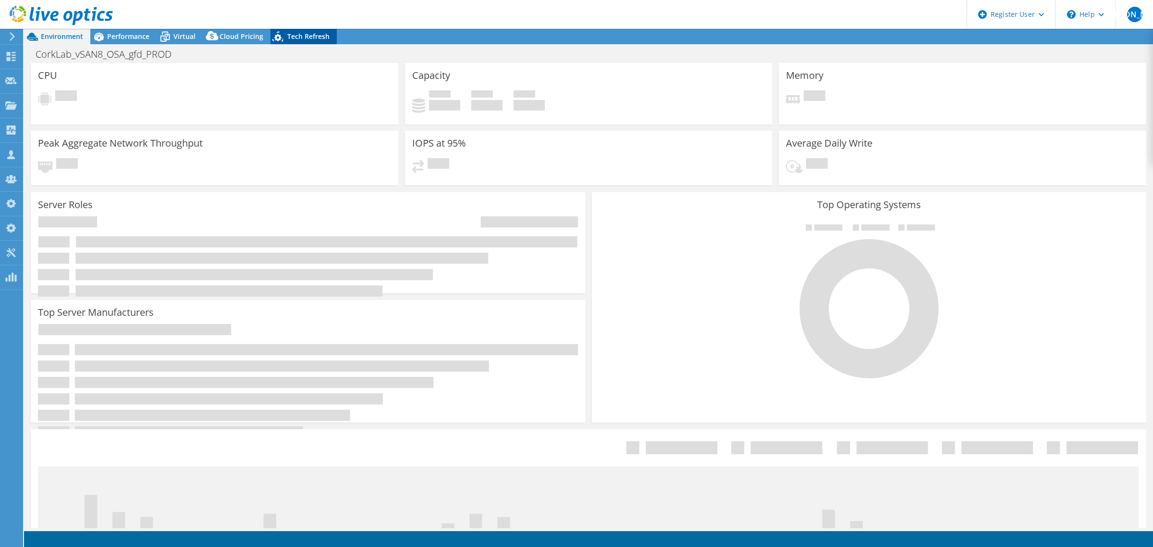
drag, startPoint x: 317, startPoint y: 24, endPoint x: 311, endPoint y: 39, distance: 15.7
click at [313, 35] on div "[PERSON_NAME] Dell Admin User [PERSON_NAME] [PERSON_NAME][EMAIL_ADDRESS][DOMAIN…" at bounding box center [576, 273] width 1153 height 547
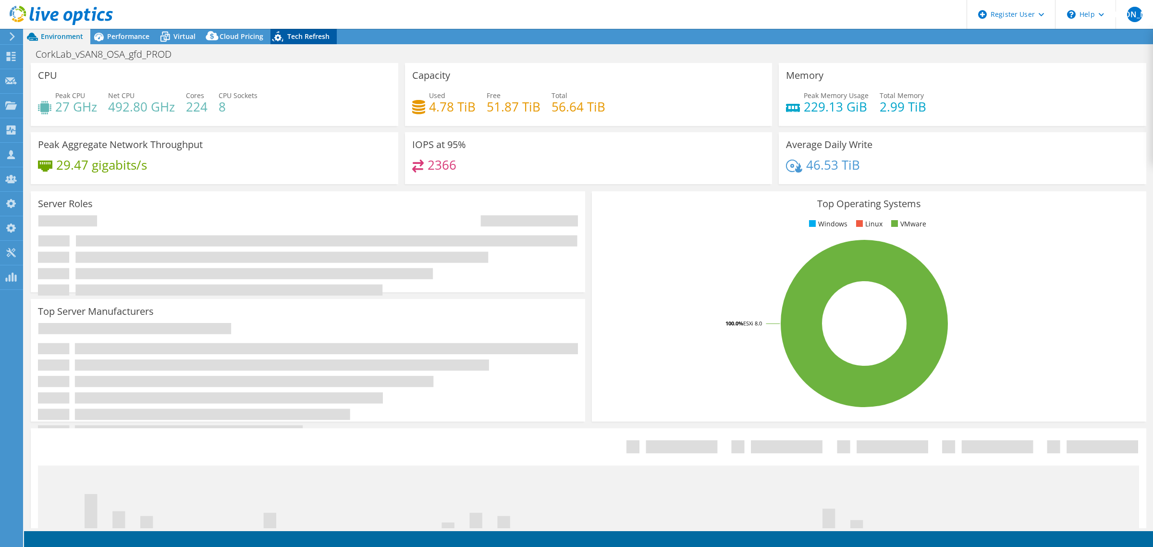
click at [311, 37] on span "Tech Refresh" at bounding box center [308, 36] width 42 height 9
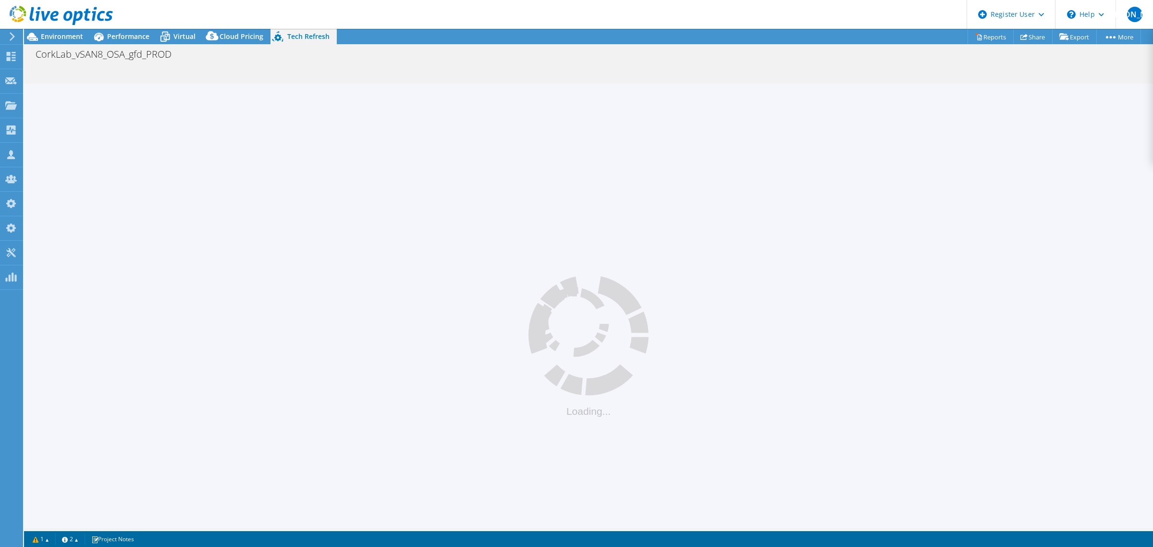
select select "USEast"
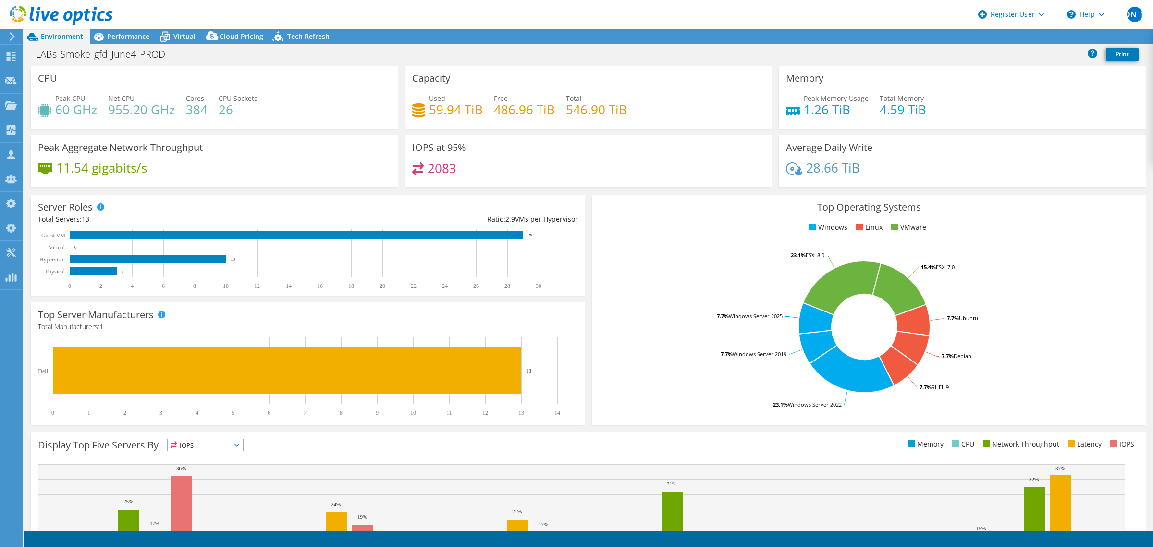
select select "USEast"
select select "USD"
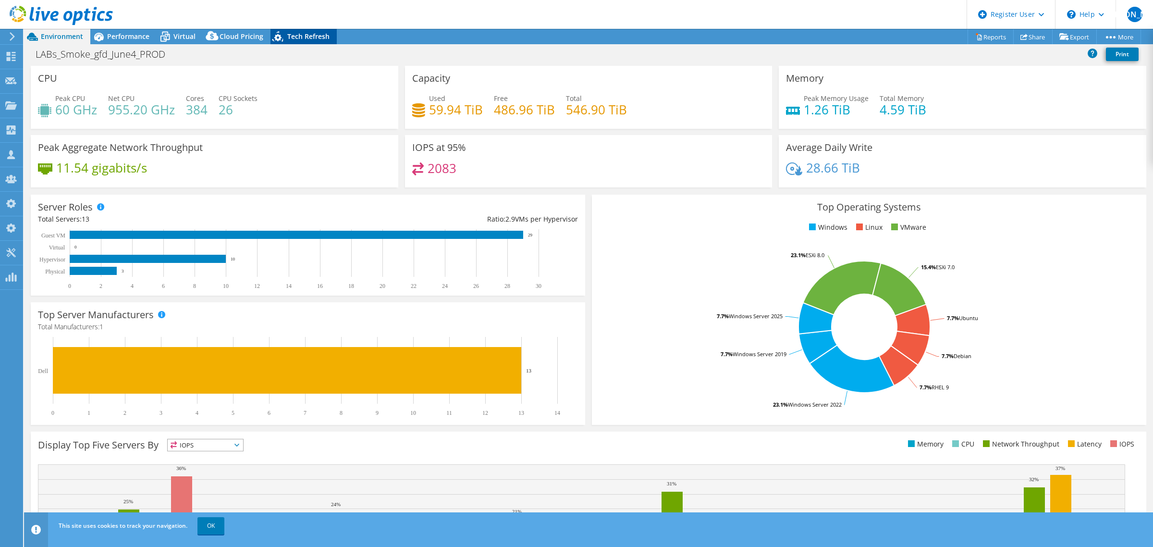
click at [296, 36] on span "Tech Refresh" at bounding box center [308, 36] width 42 height 9
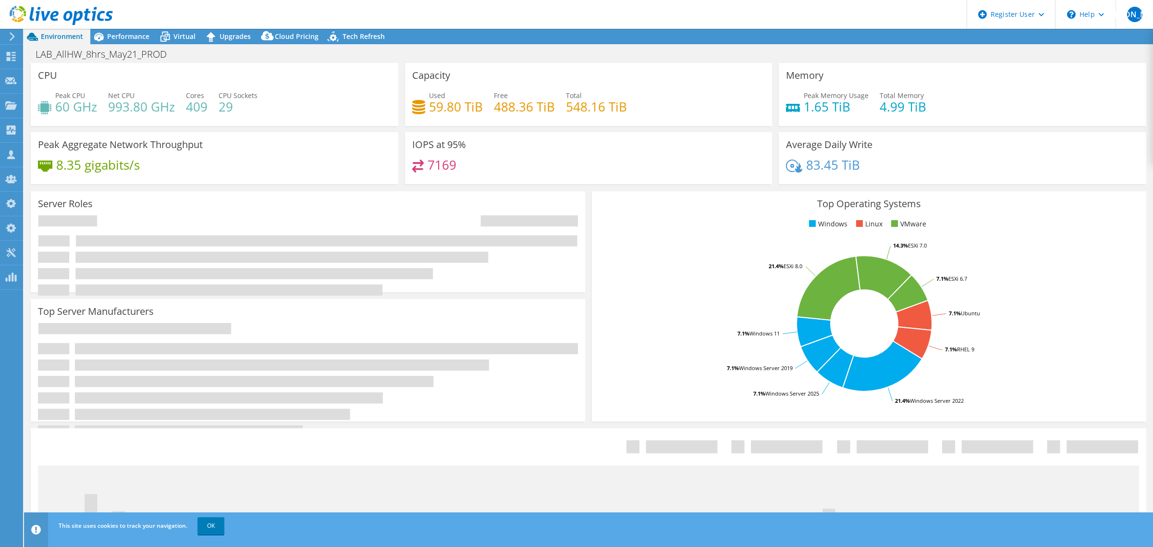
select select "[GEOGRAPHIC_DATA]"
select select "USD"
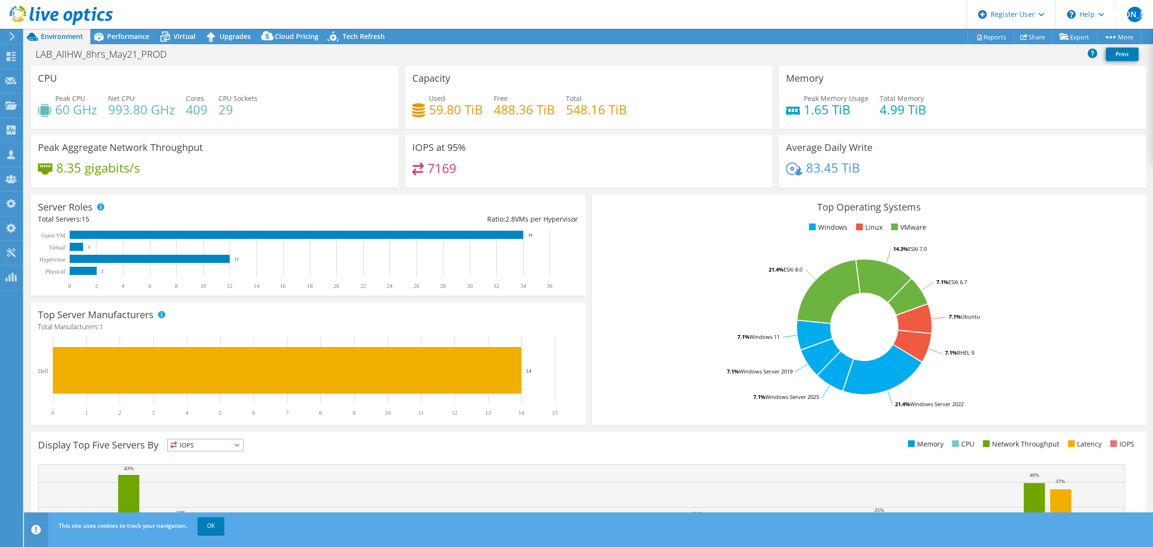
drag, startPoint x: 349, startPoint y: 34, endPoint x: 349, endPoint y: 51, distance: 17.3
click at [349, 34] on span "Tech Refresh" at bounding box center [363, 36] width 42 height 9
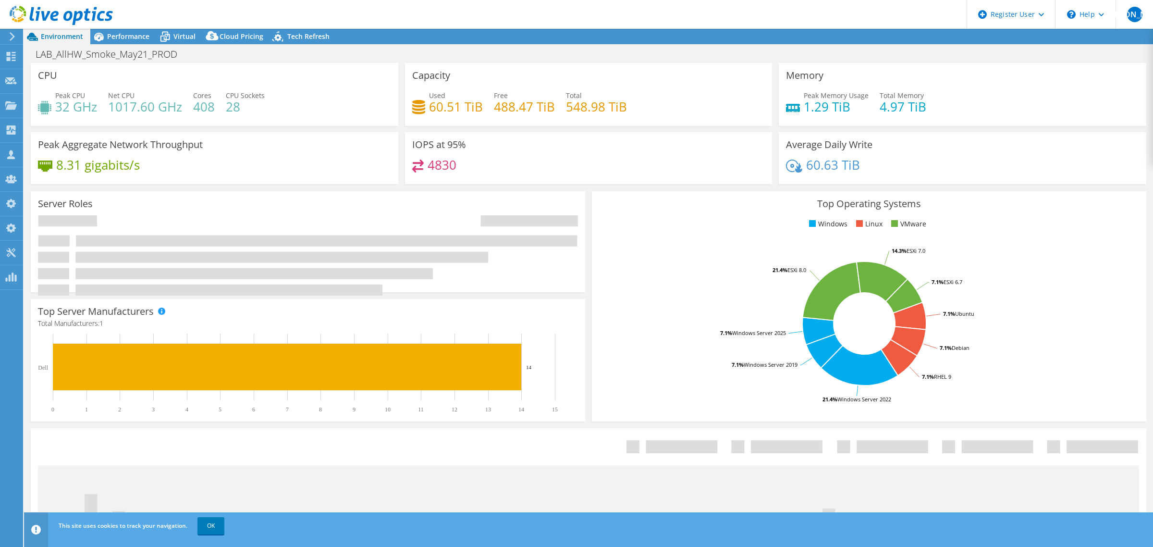
select select "USEast"
select select "USD"
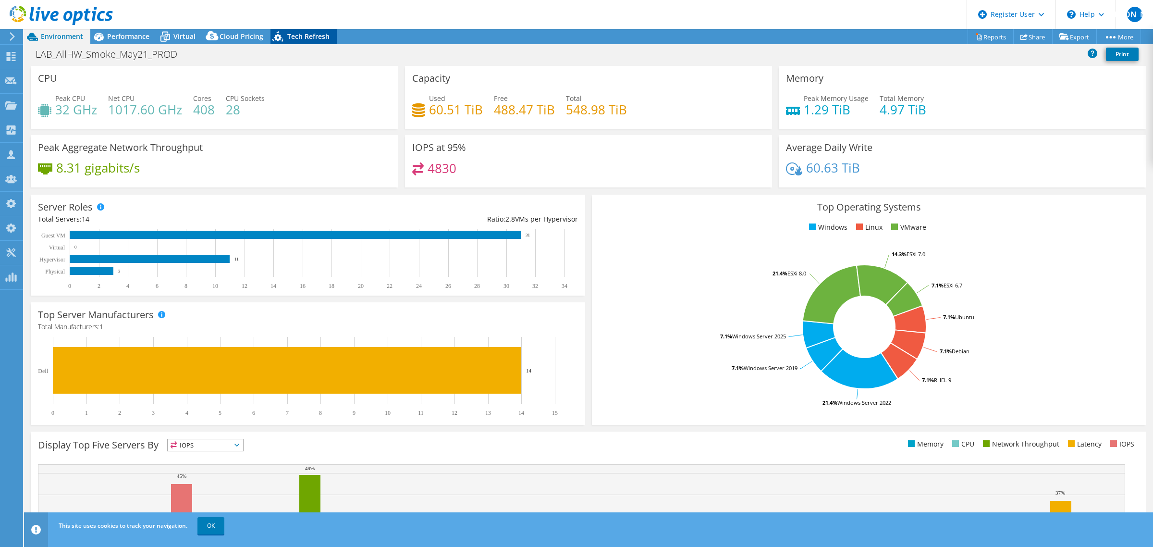
click at [319, 34] on span "Tech Refresh" at bounding box center [308, 36] width 42 height 9
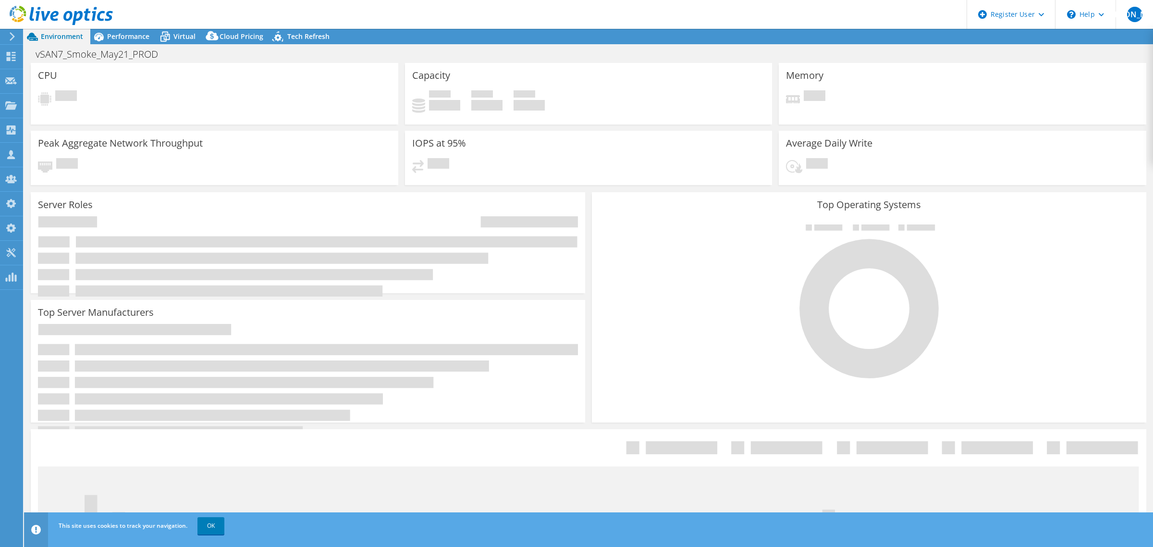
select select "USEast"
select select "USD"
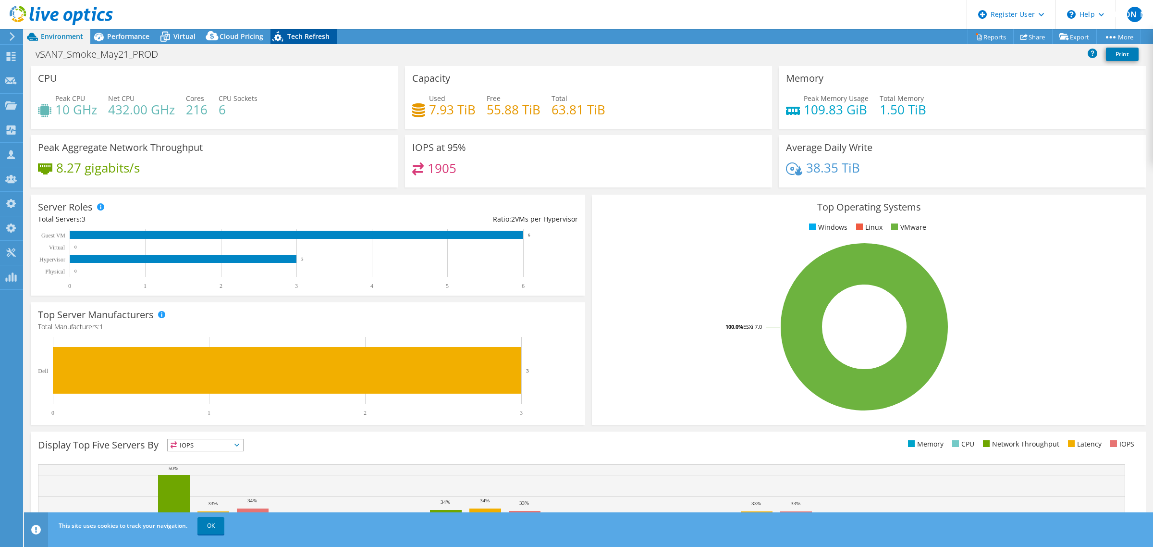
click at [304, 36] on span "Tech Refresh" at bounding box center [308, 36] width 42 height 9
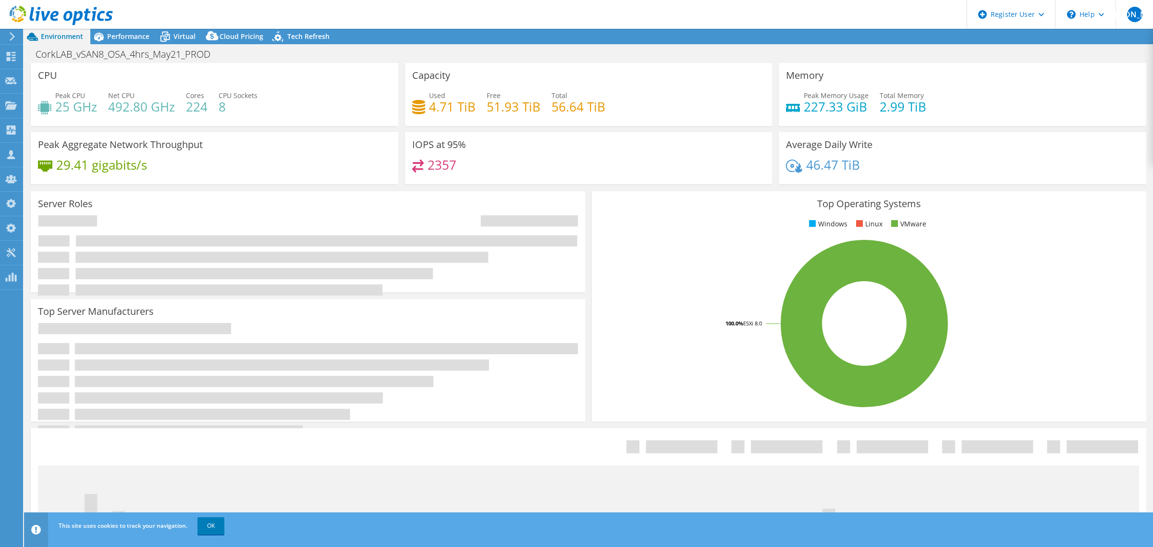
select select "USD"
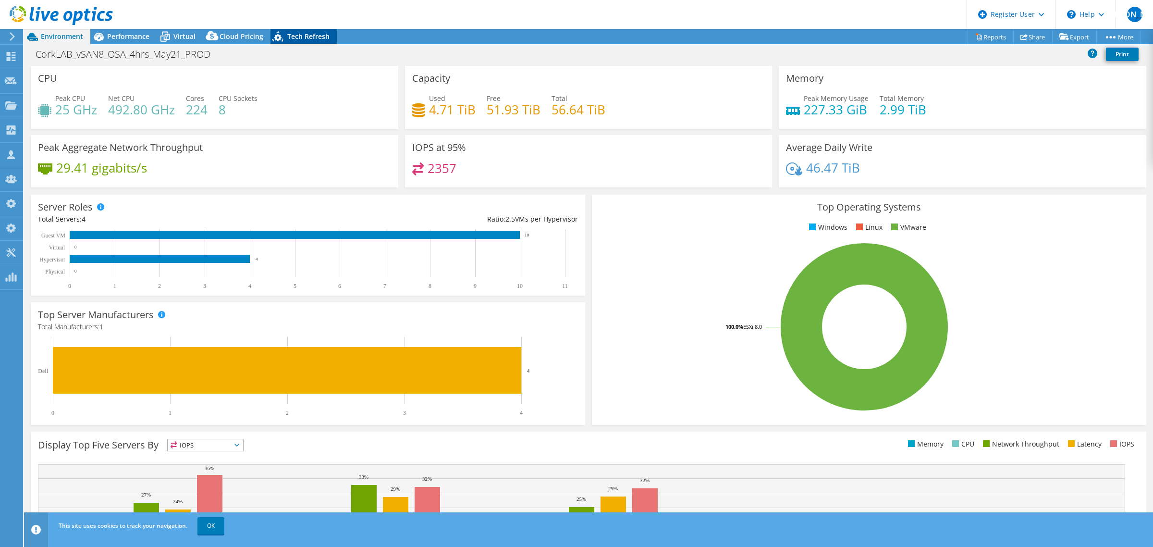
click at [297, 35] on span "Tech Refresh" at bounding box center [308, 36] width 42 height 9
select select "USEast"
select select "USD"
click at [316, 35] on span "Tech Refresh" at bounding box center [308, 36] width 42 height 9
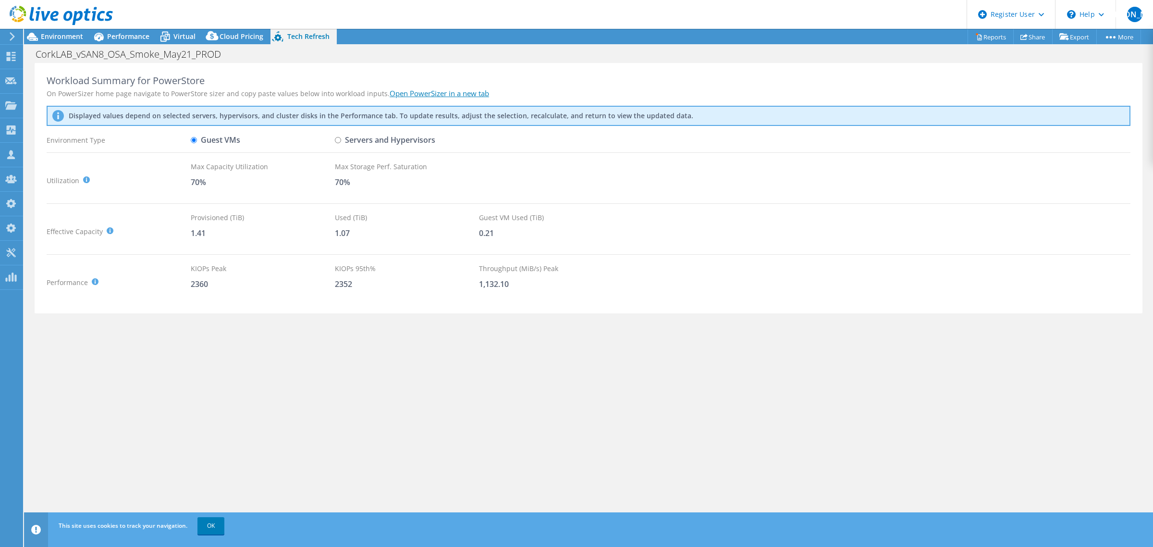
drag, startPoint x: 338, startPoint y: 138, endPoint x: 334, endPoint y: 155, distance: 17.7
click at [338, 139] on input "Servers and Hypervisors" at bounding box center [338, 140] width 6 height 6
radio input "true"
